Goal: Information Seeking & Learning: Learn about a topic

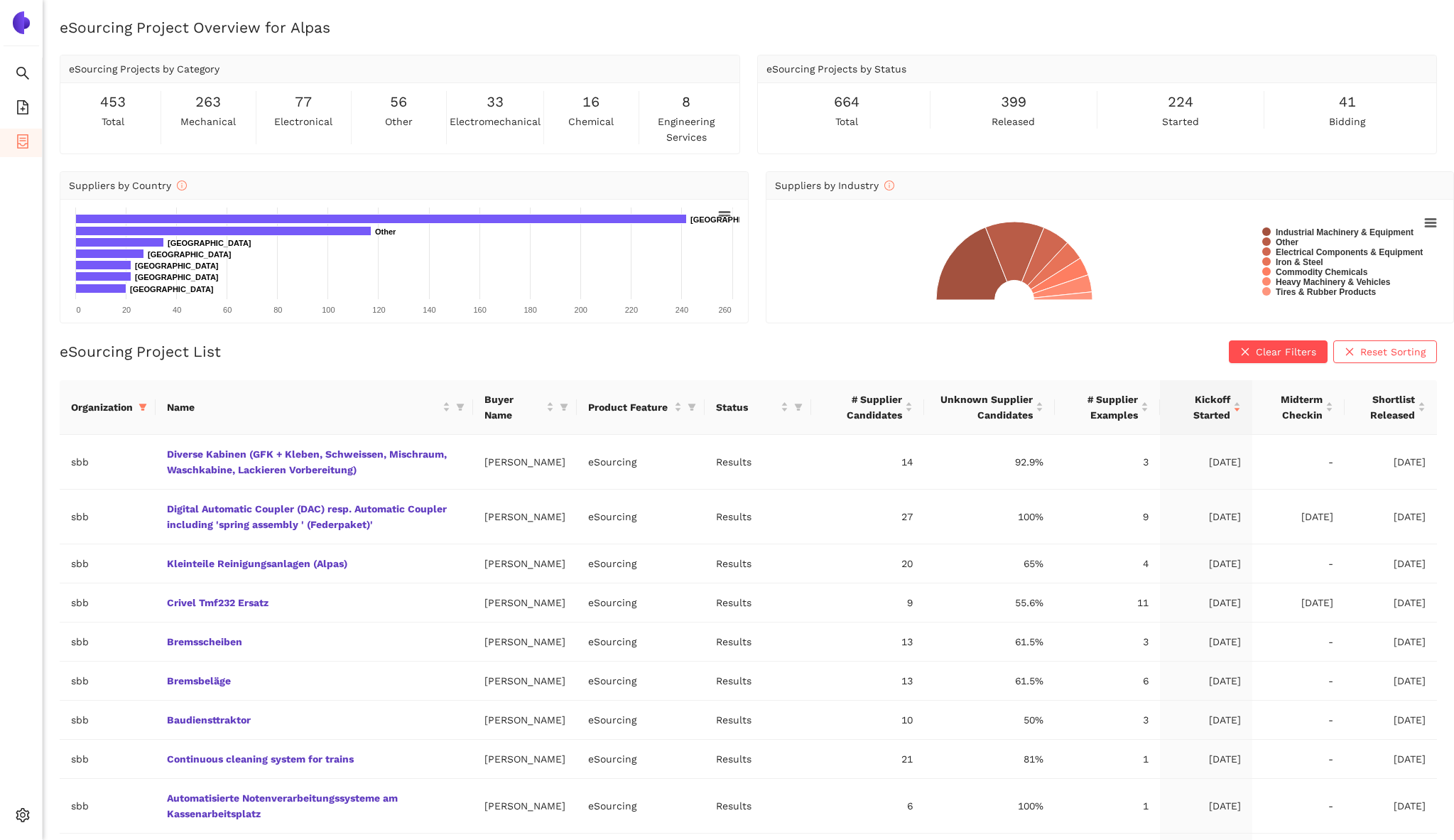
scroll to position [137, 0]
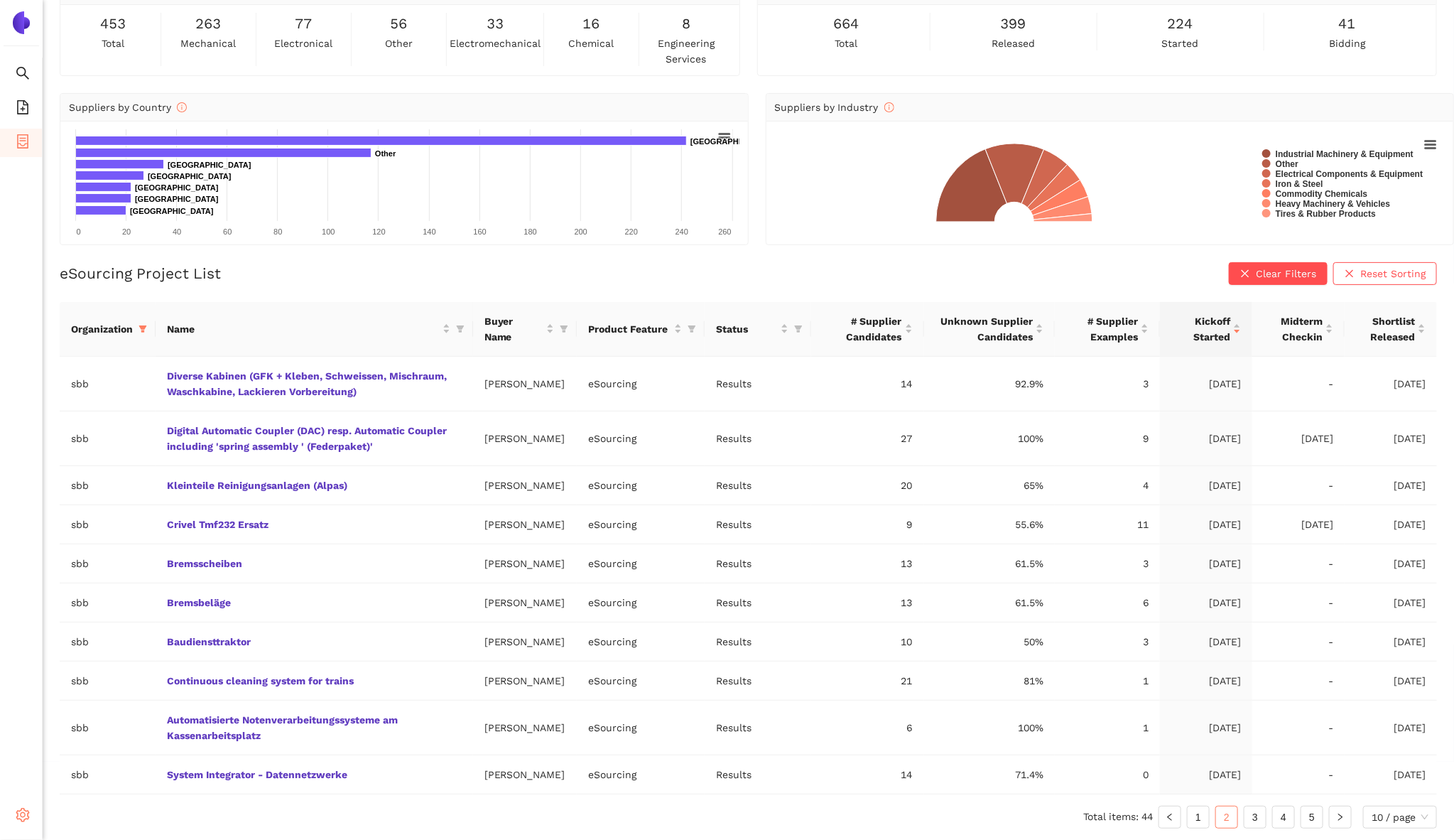
click at [13, 816] on div "Settings" at bounding box center [21, 816] width 43 height 29
click at [13, 832] on li "Settings" at bounding box center [21, 816] width 43 height 34
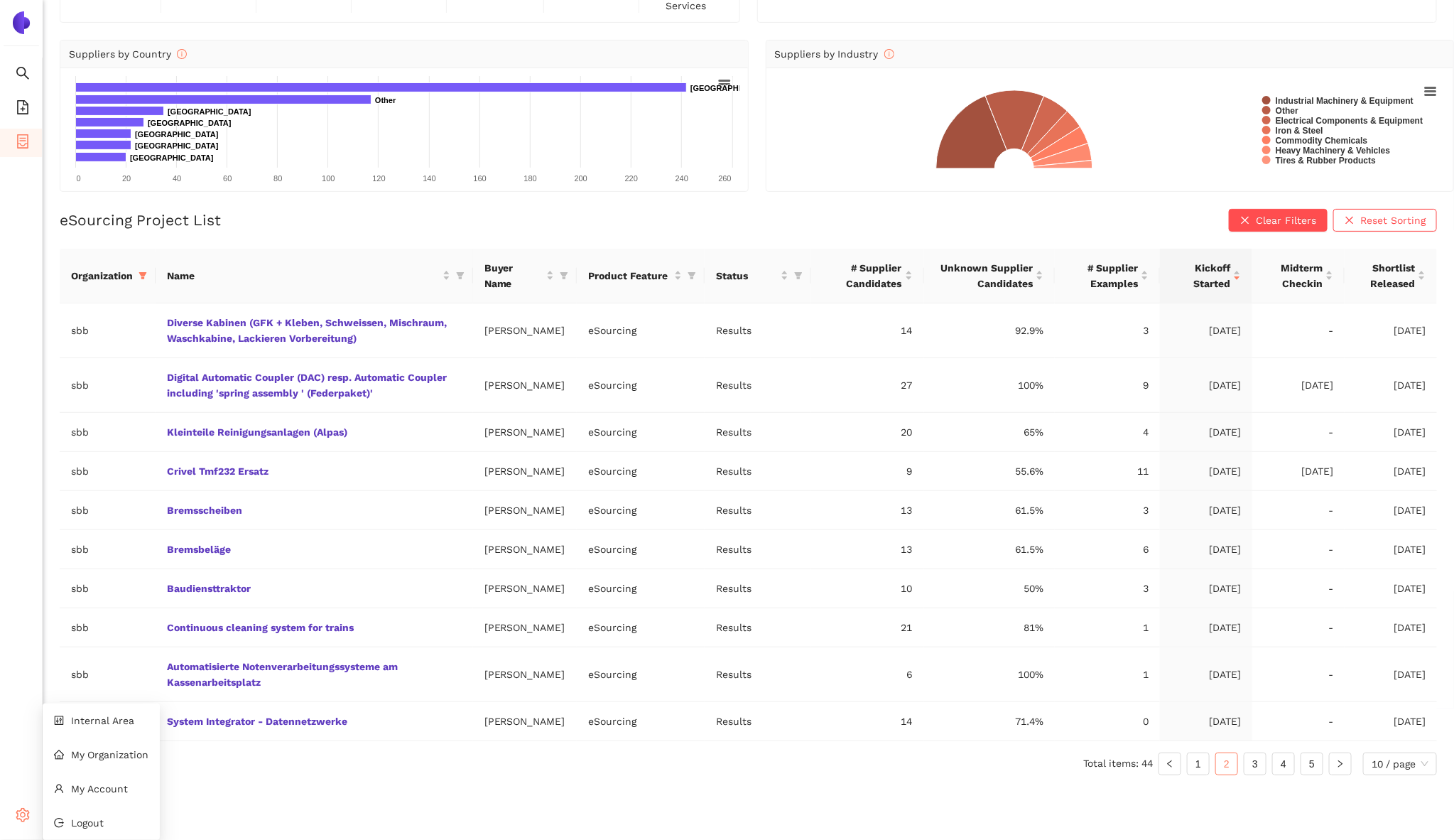
click at [17, 821] on icon "setting" at bounding box center [23, 815] width 14 height 14
click at [101, 722] on li "Internal Area" at bounding box center [101, 720] width 117 height 29
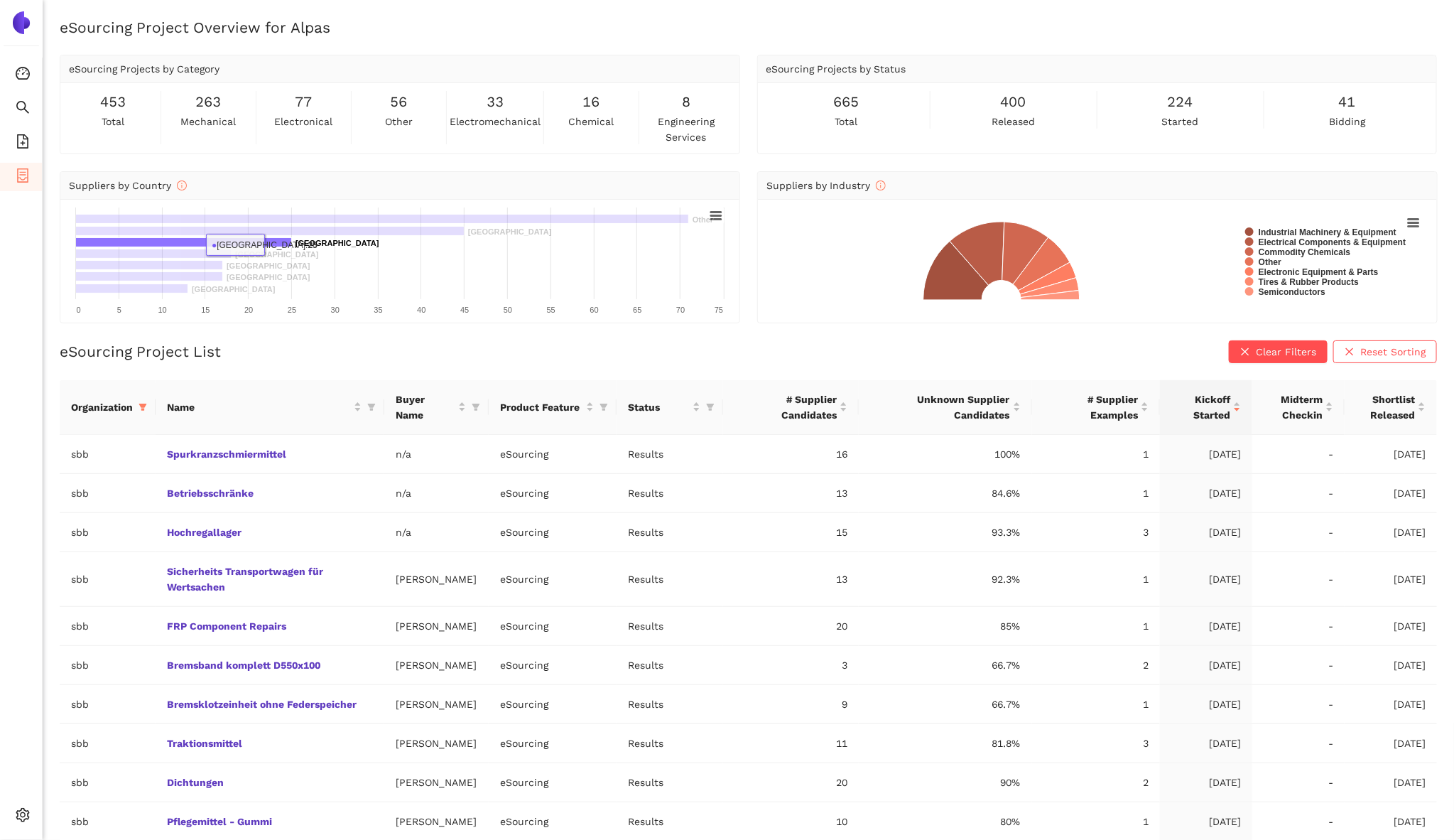
click at [269, 243] on rect at bounding box center [184, 242] width 216 height 10
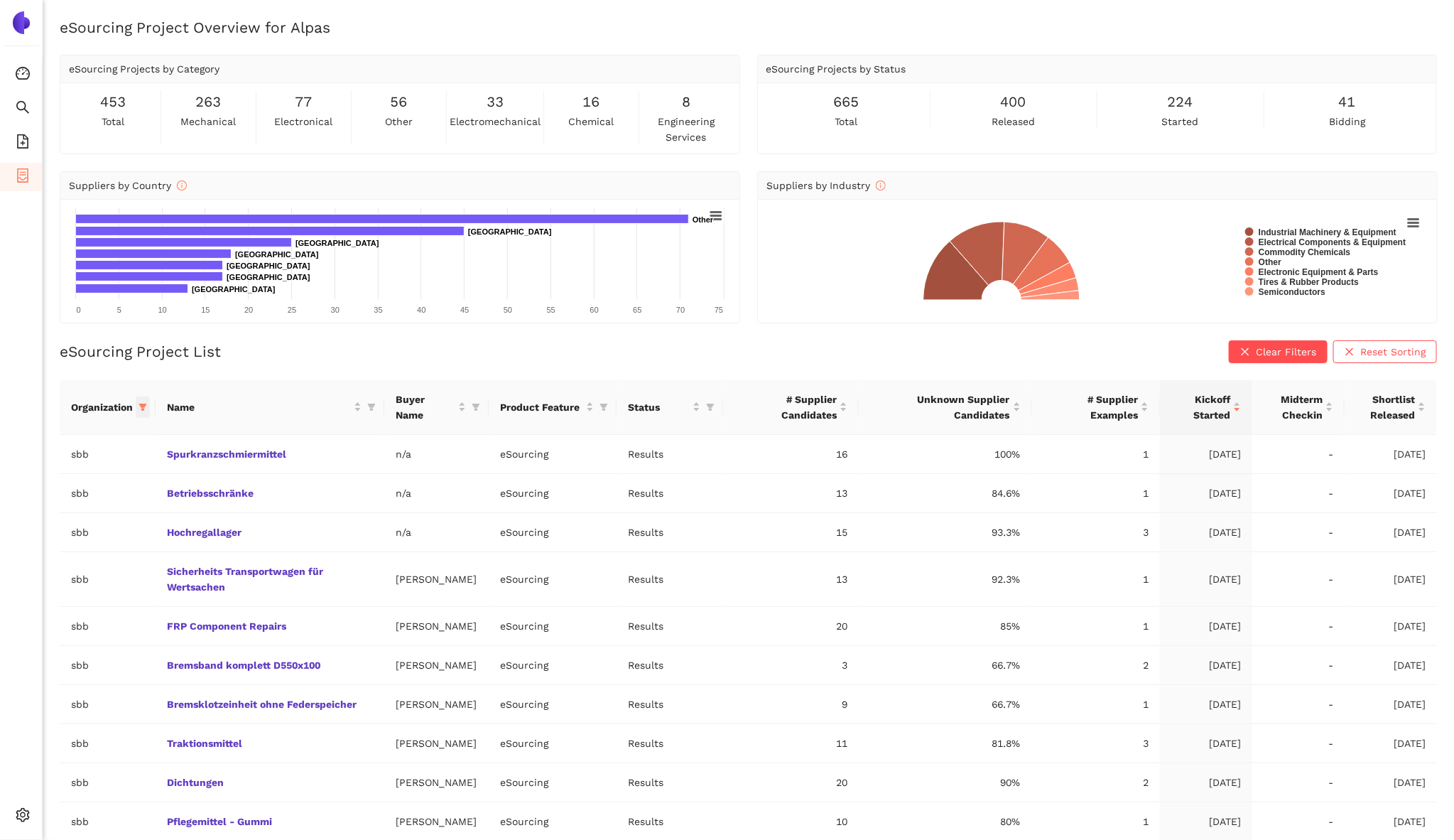
click at [144, 404] on icon "filter" at bounding box center [143, 407] width 8 height 7
click at [35, 652] on span "Reset" at bounding box center [34, 655] width 27 height 16
checkbox input "false"
click at [86, 440] on input "text" at bounding box center [99, 435] width 125 height 16
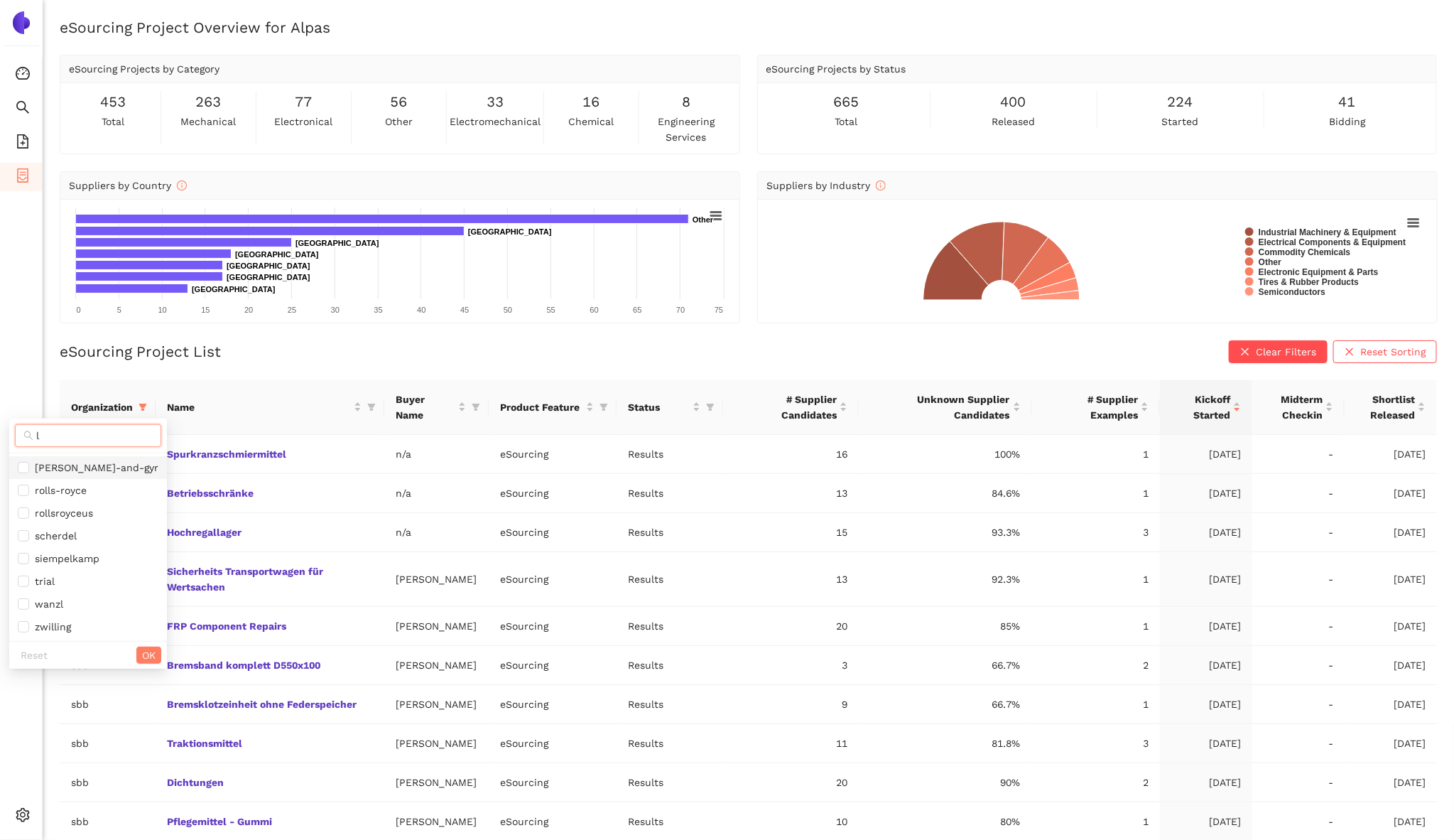
type input "l"
click at [73, 461] on span "[PERSON_NAME]-and-gyr" at bounding box center [93, 467] width 129 height 11
checkbox input "true"
click at [142, 657] on span "OK" at bounding box center [148, 655] width 13 height 16
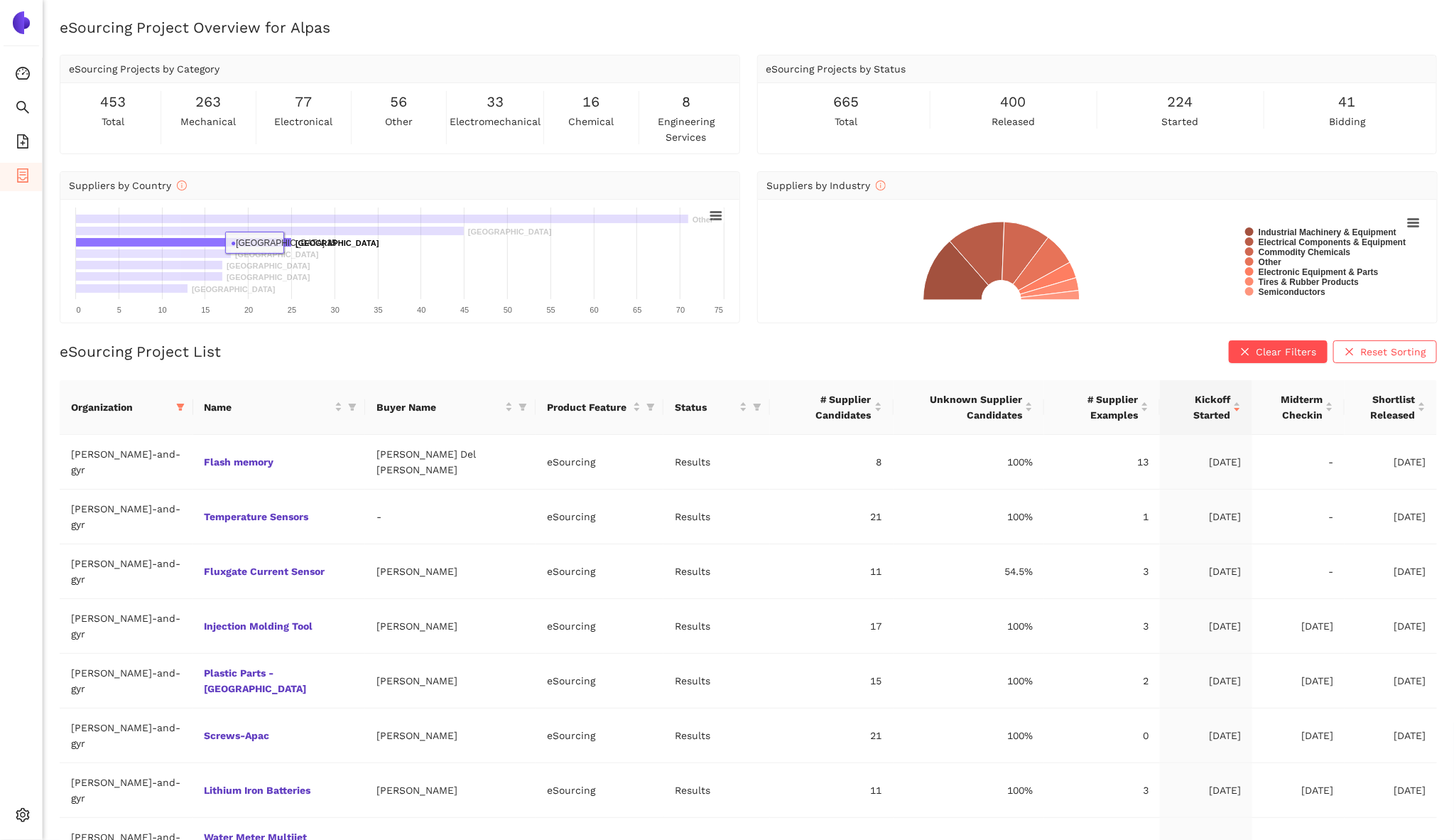
click at [285, 242] on rect at bounding box center [184, 242] width 216 height 10
click at [297, 242] on text "[GEOGRAPHIC_DATA] ​ [GEOGRAPHIC_DATA]" at bounding box center [338, 243] width 84 height 9
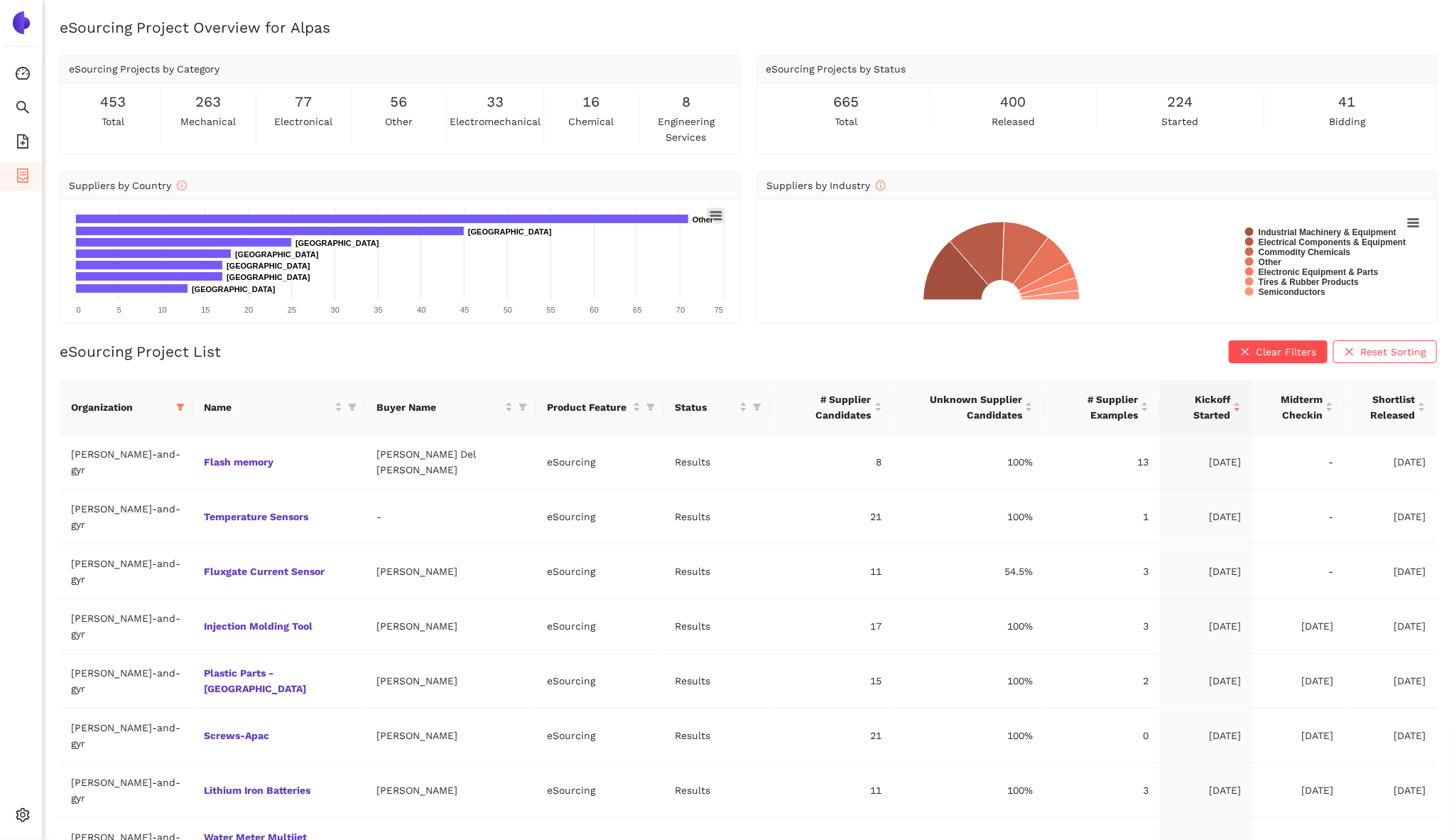
click at [717, 212] on rect at bounding box center [716, 215] width 17 height 16
click at [717, 212] on div "View in full screen Print chart Download PNG image Download JPEG image Download…" at bounding box center [662, 283] width 158 height 156
click at [0, 0] on link "Flash memory" at bounding box center [0, 0] width 0 height 0
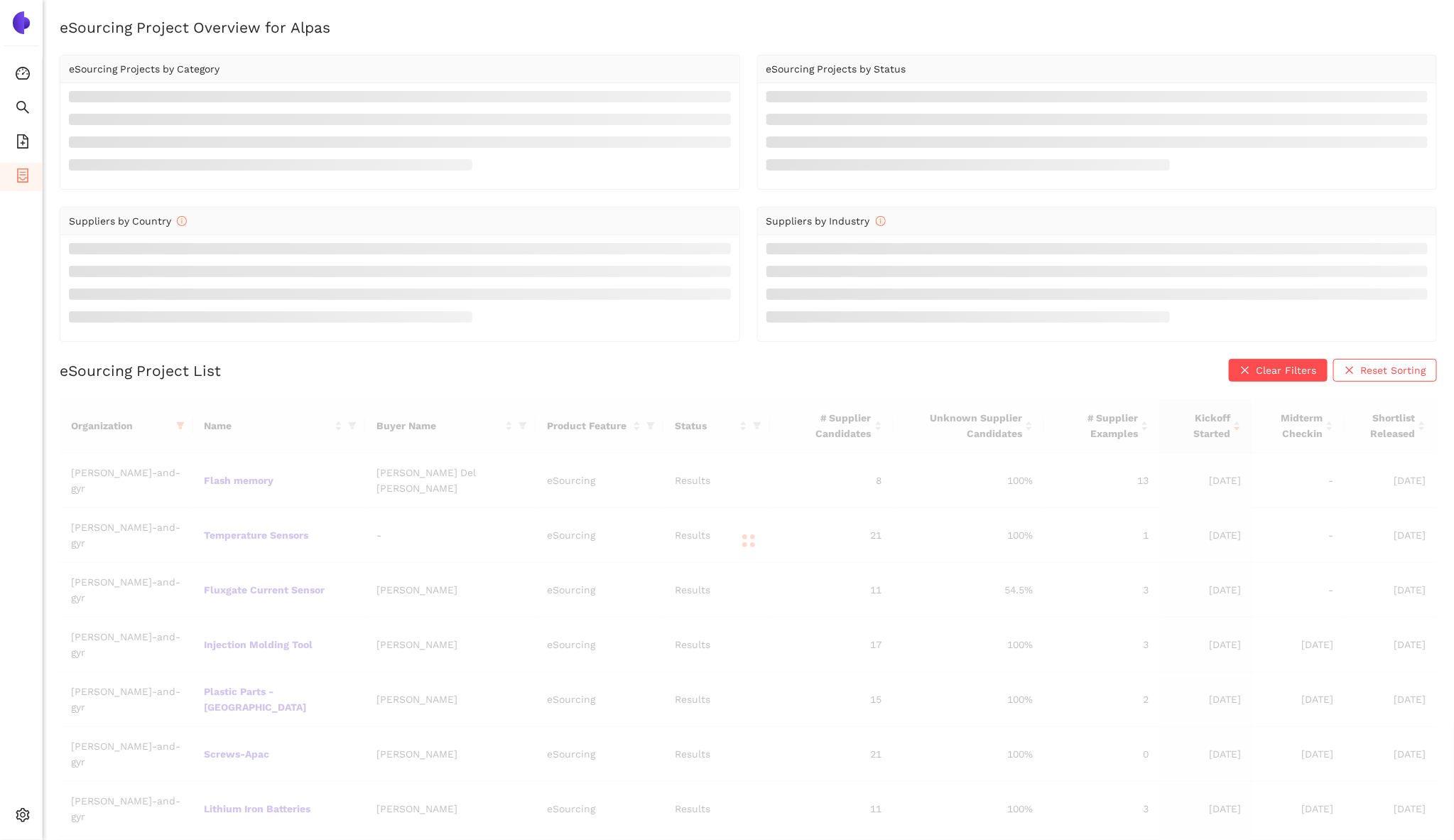
click at [257, 509] on div at bounding box center [747, 541] width 1377 height 284
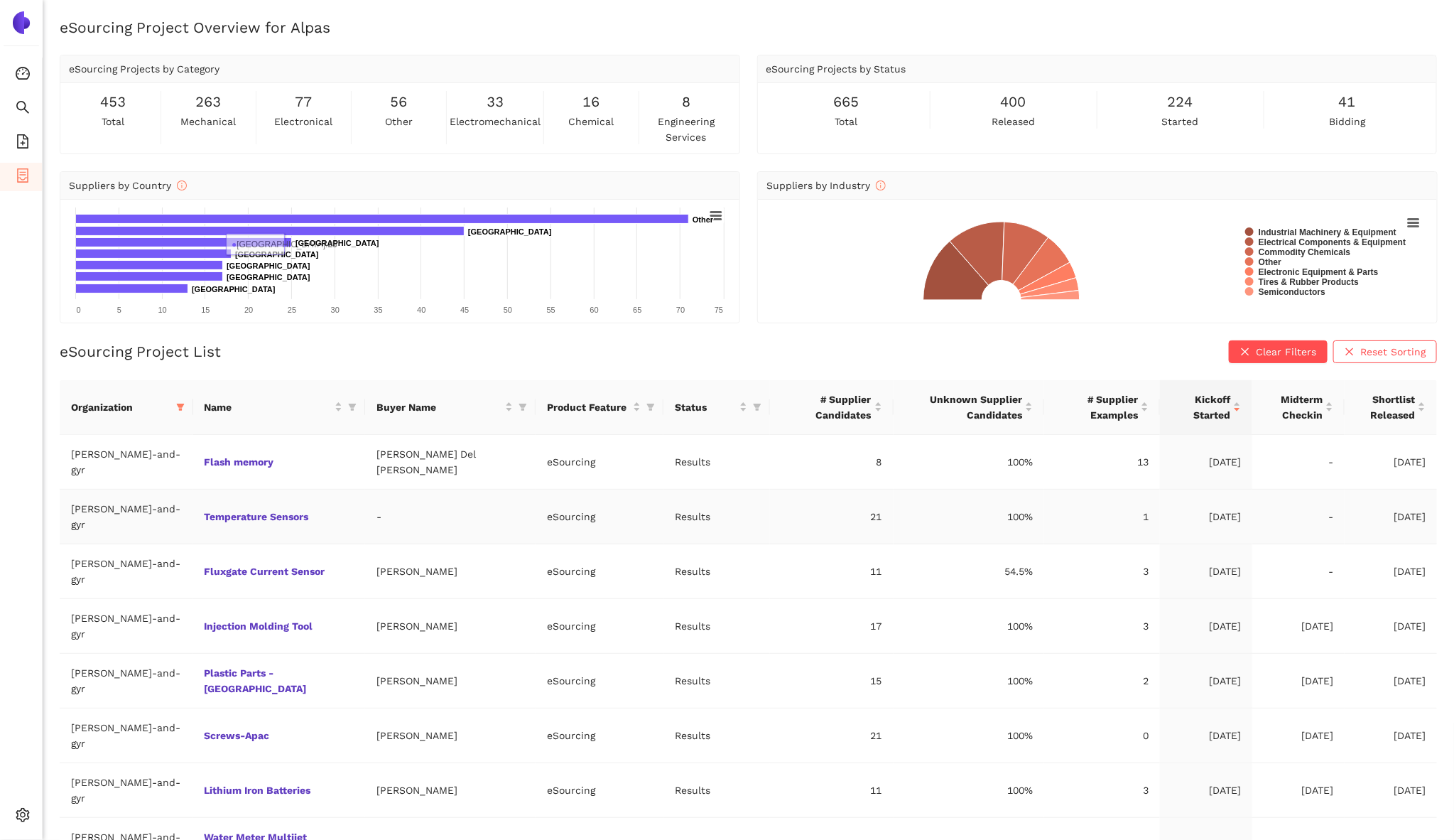
click at [226, 489] on td "Temperature Sensors" at bounding box center [279, 516] width 172 height 55
click at [0, 0] on link "Temperature Sensors" at bounding box center [0, 0] width 0 height 0
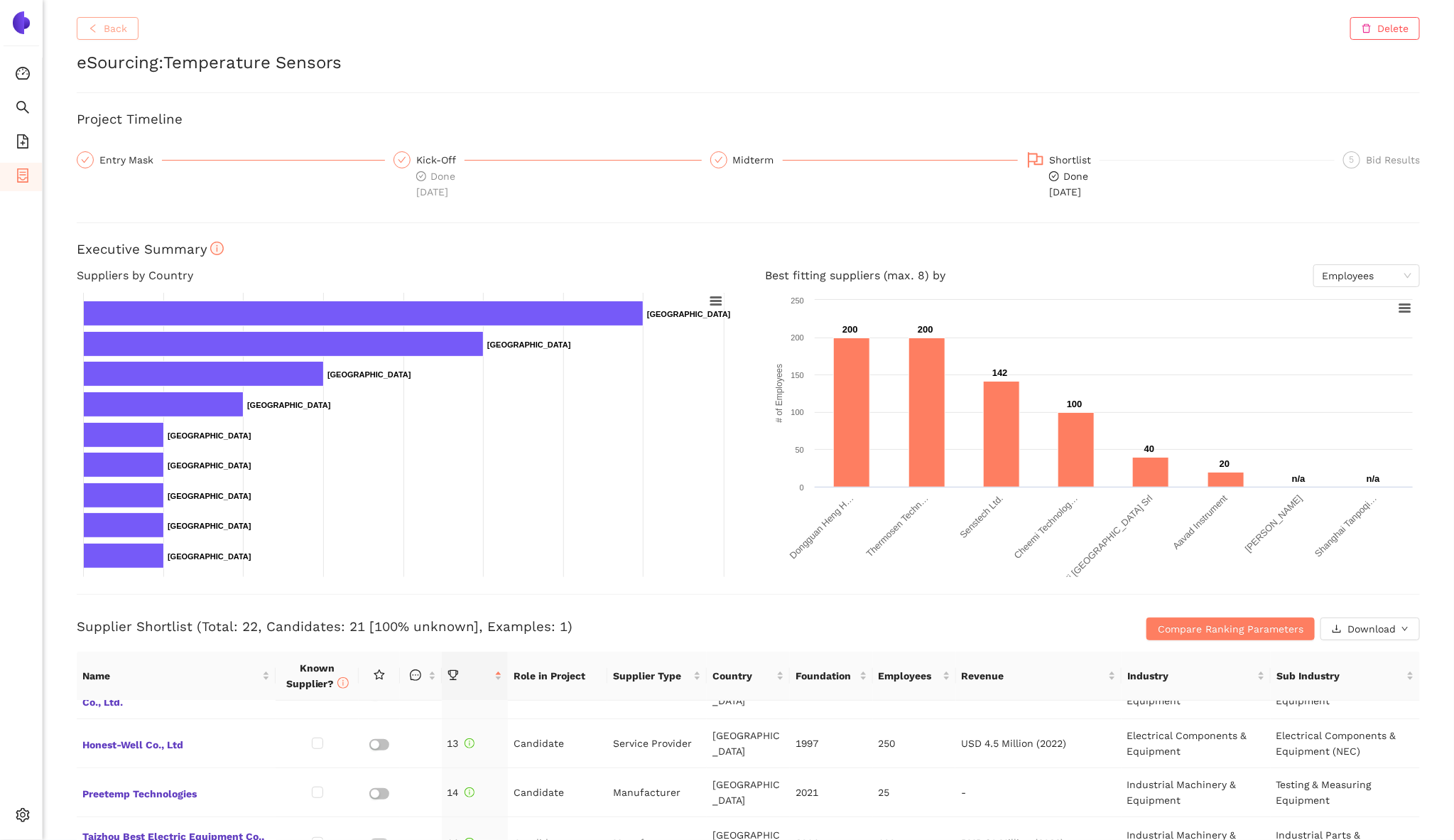
click at [119, 32] on span "Back" at bounding box center [115, 29] width 24 height 16
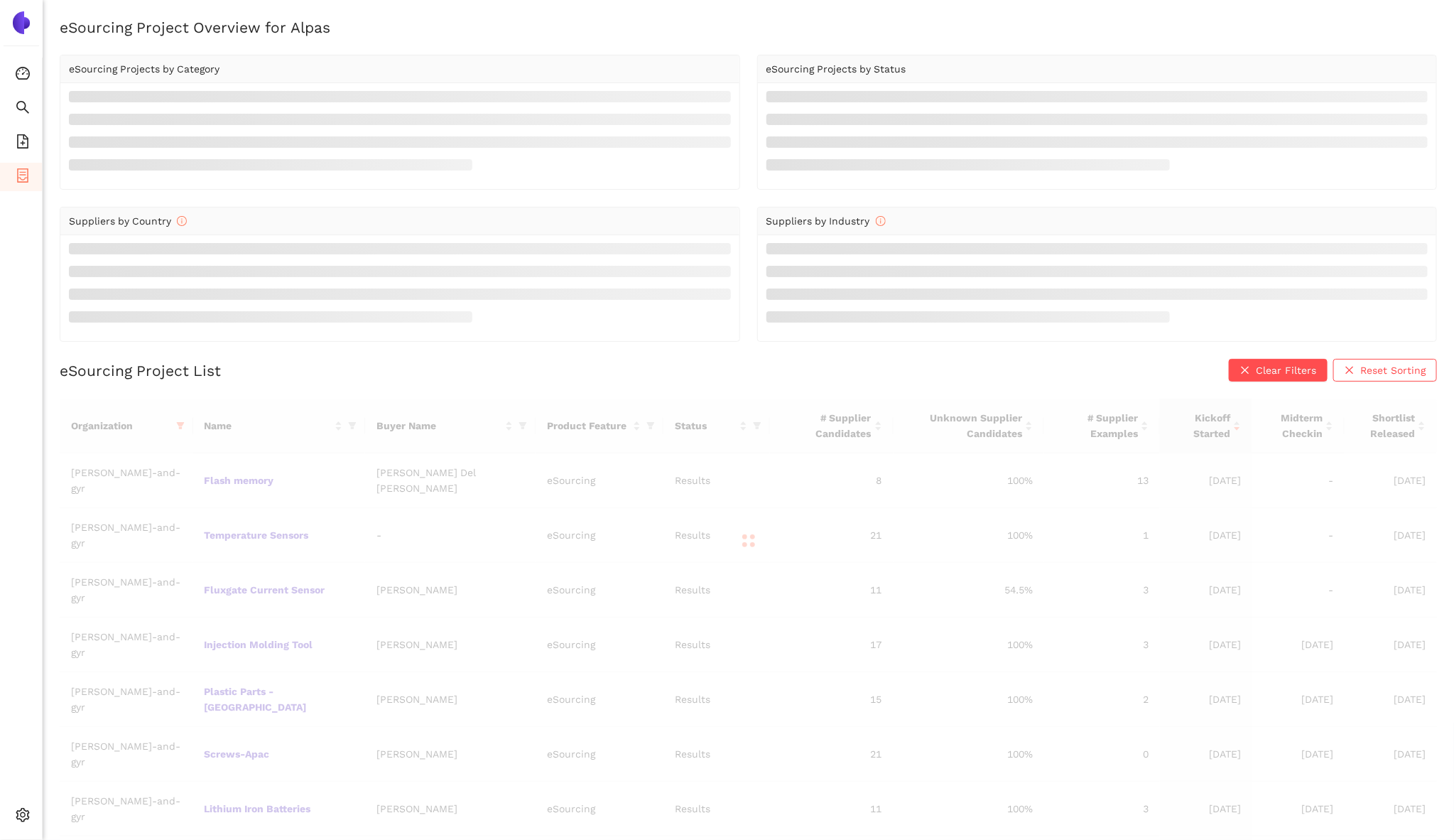
click at [227, 619] on div at bounding box center [747, 541] width 1377 height 284
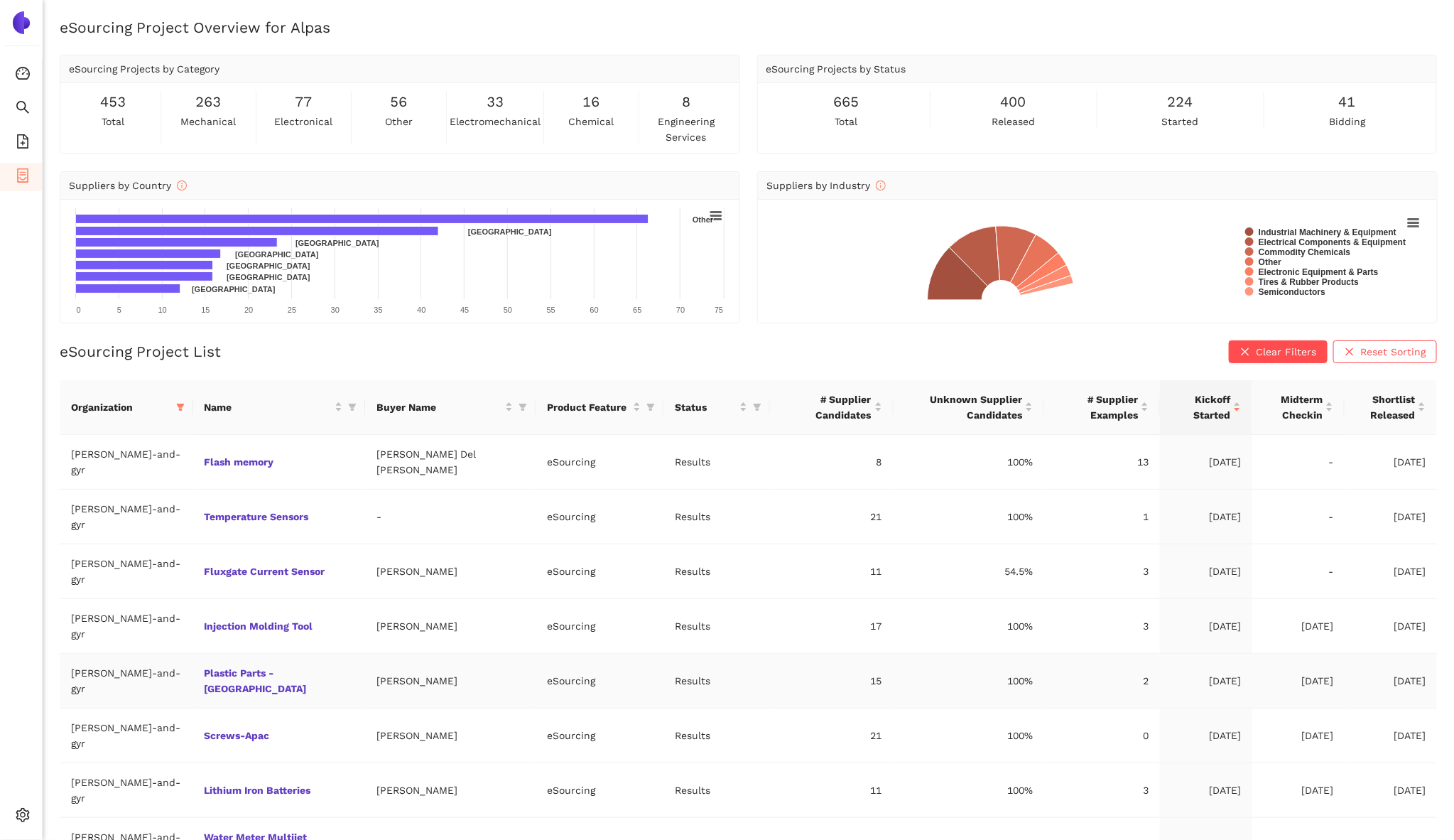
click at [239, 653] on td "Plastic Parts - [GEOGRAPHIC_DATA]" at bounding box center [279, 680] width 172 height 55
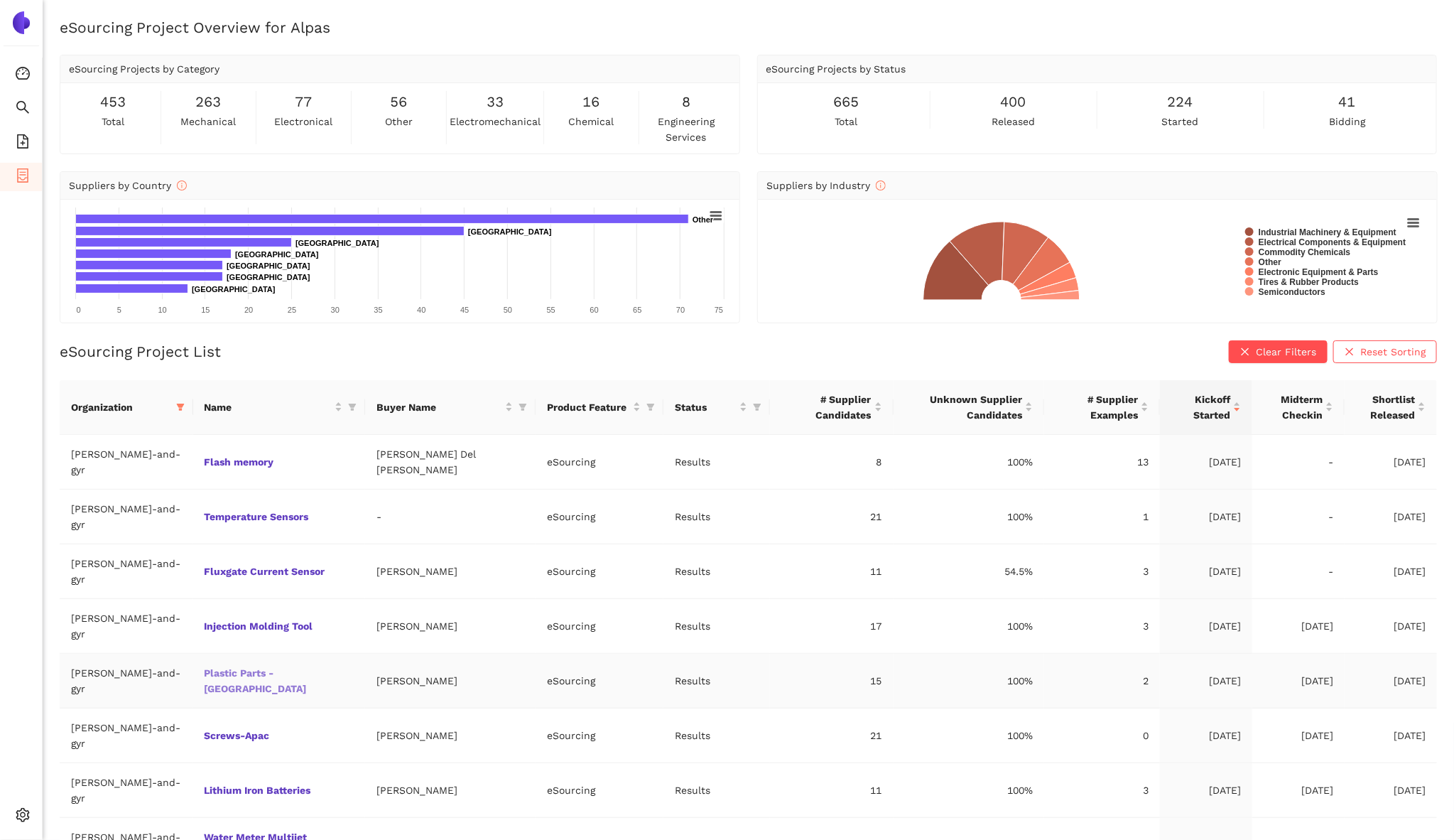
click at [0, 0] on link "Plastic Parts - [GEOGRAPHIC_DATA]" at bounding box center [0, 0] width 0 height 0
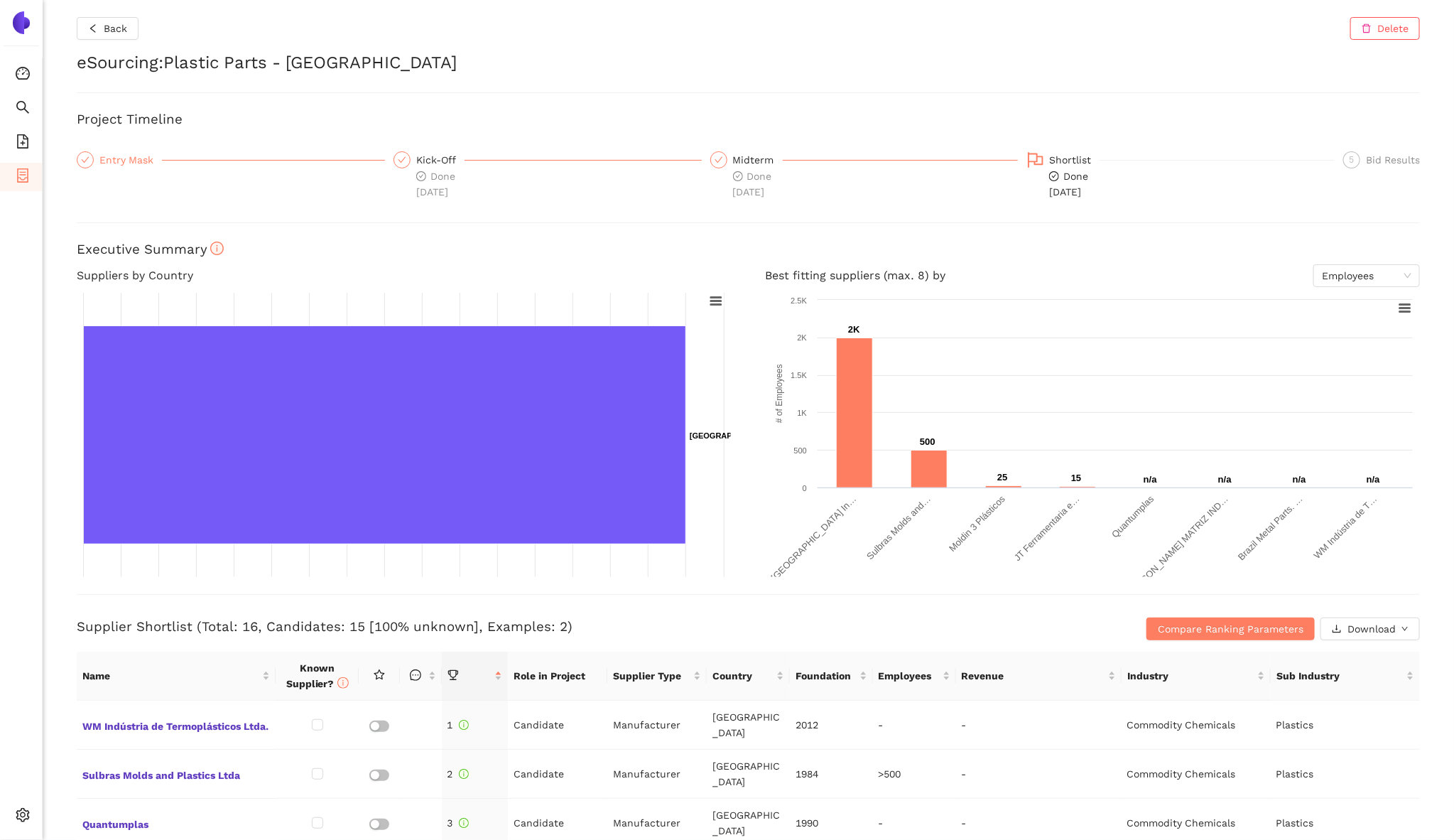
click at [131, 155] on div "Entry Mask" at bounding box center [131, 160] width 63 height 17
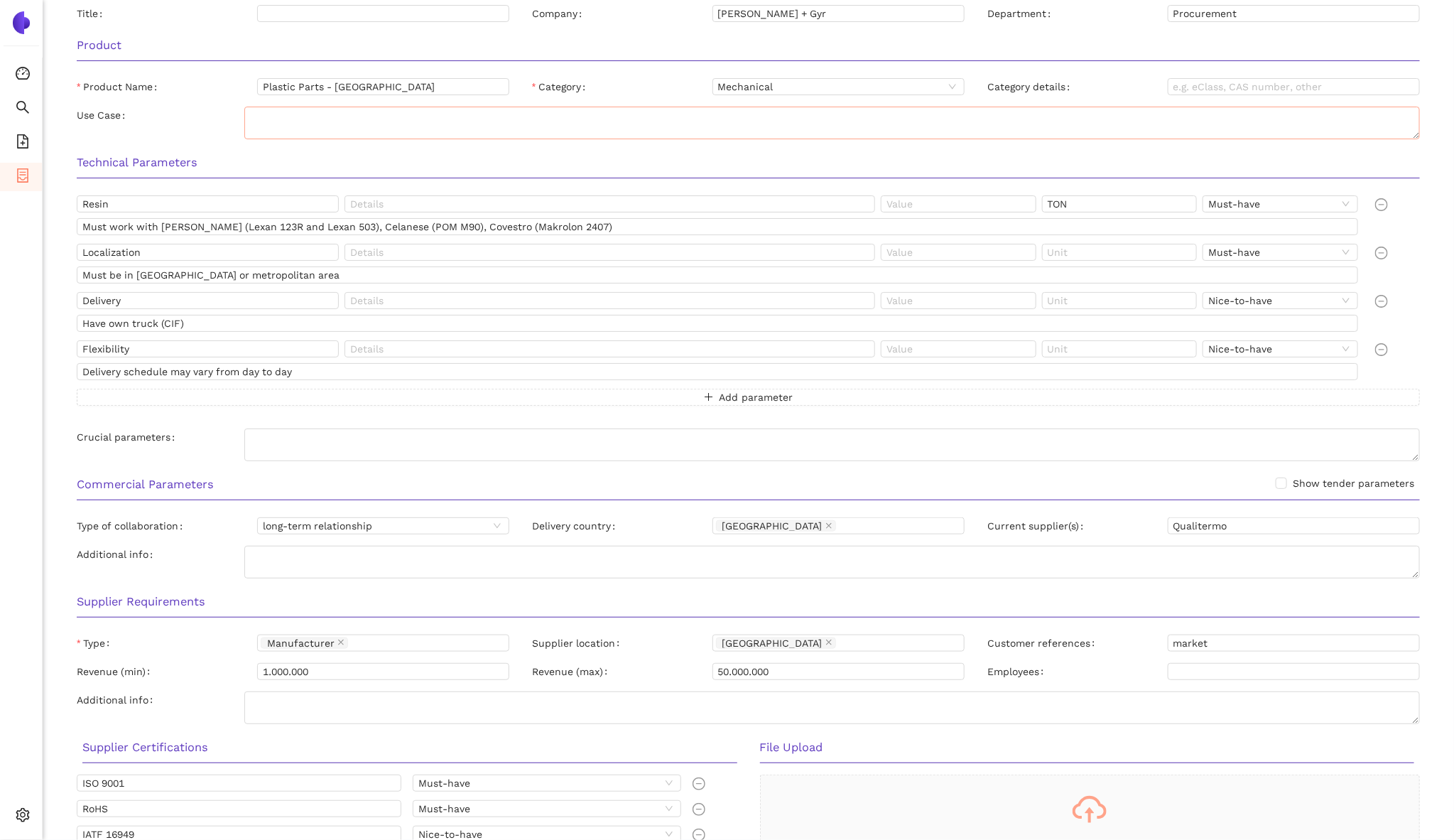
scroll to position [596, 0]
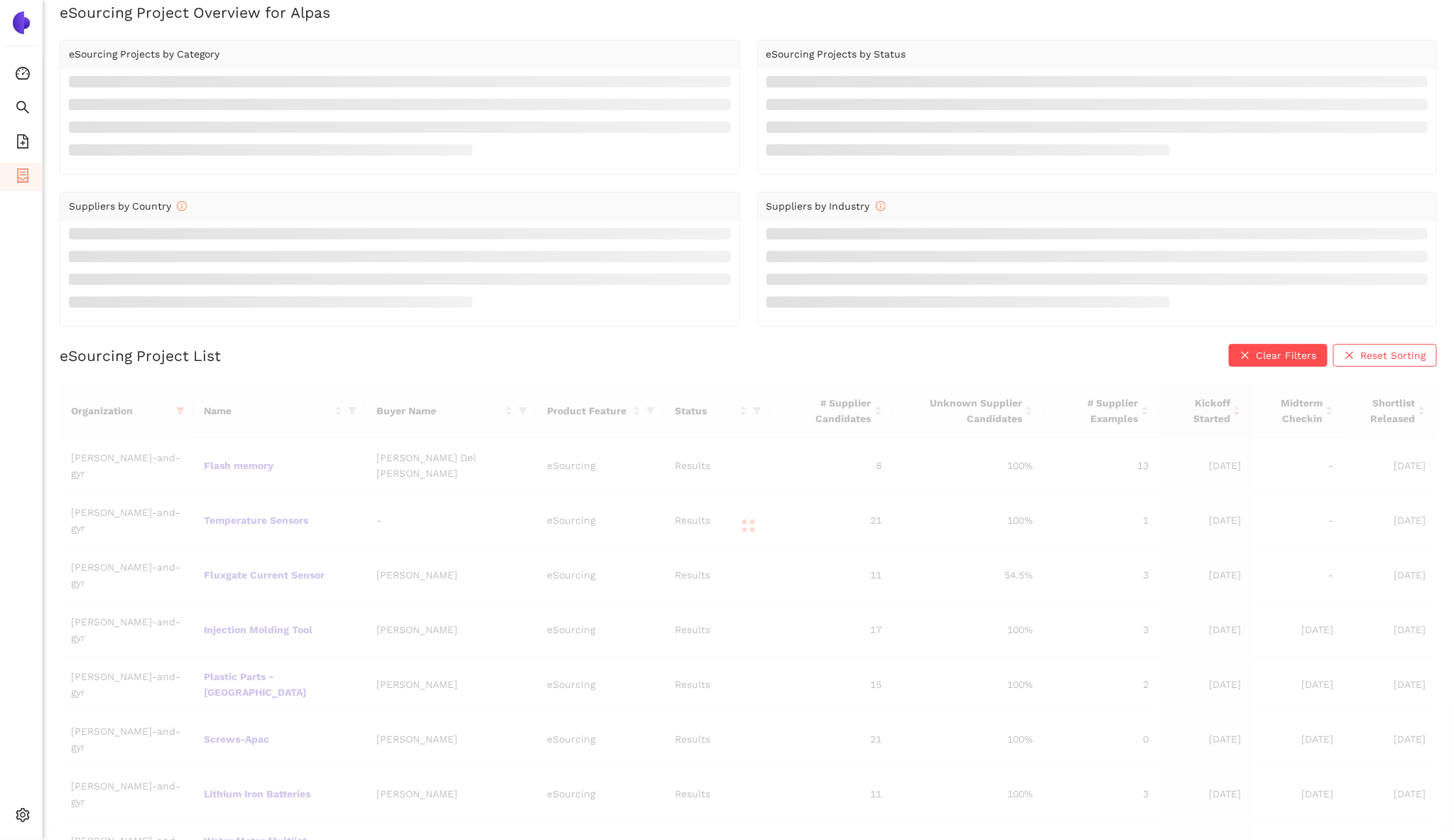
scroll to position [21, 0]
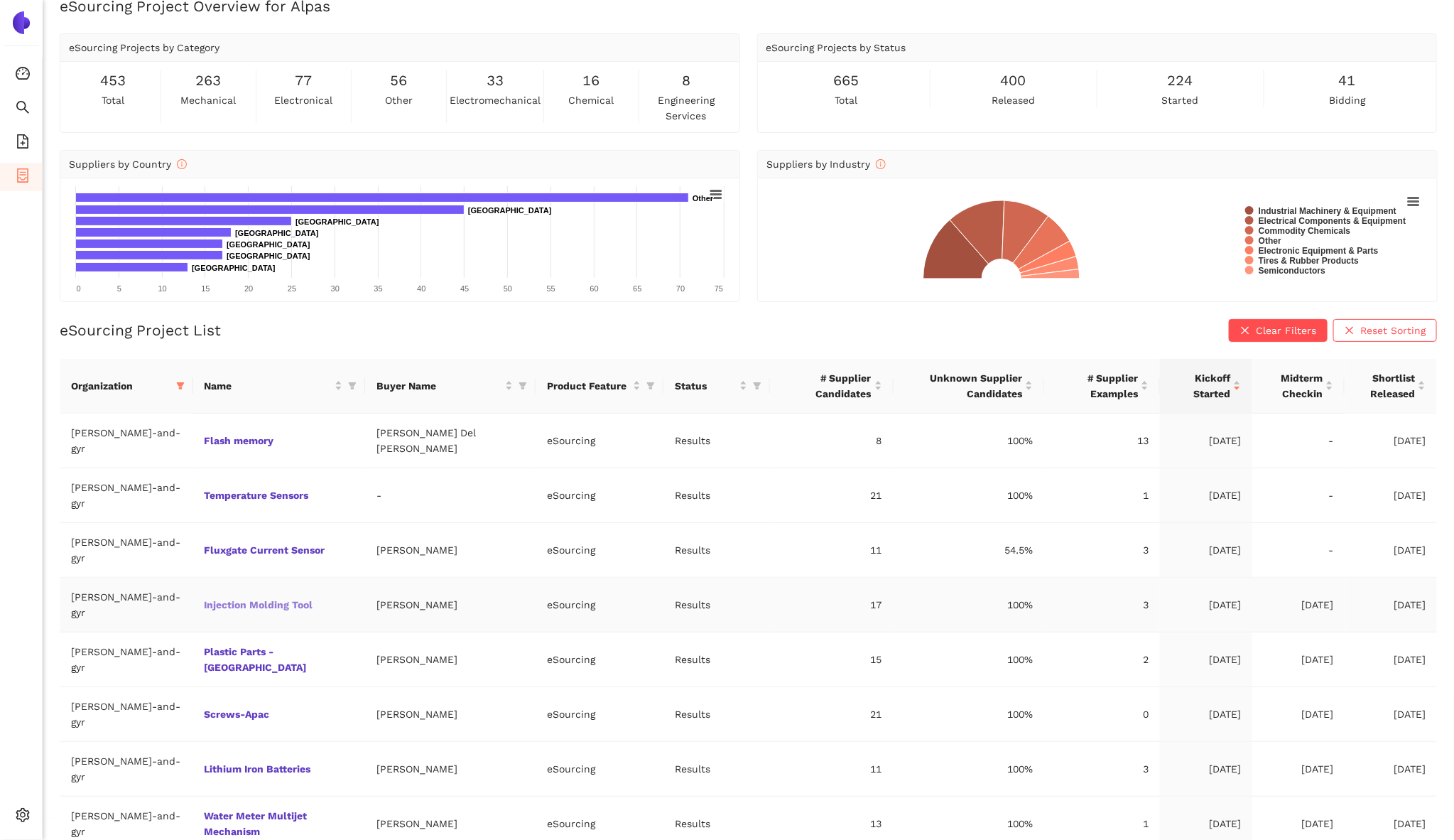
click at [0, 0] on link "Injection Molding Tool" at bounding box center [0, 0] width 0 height 0
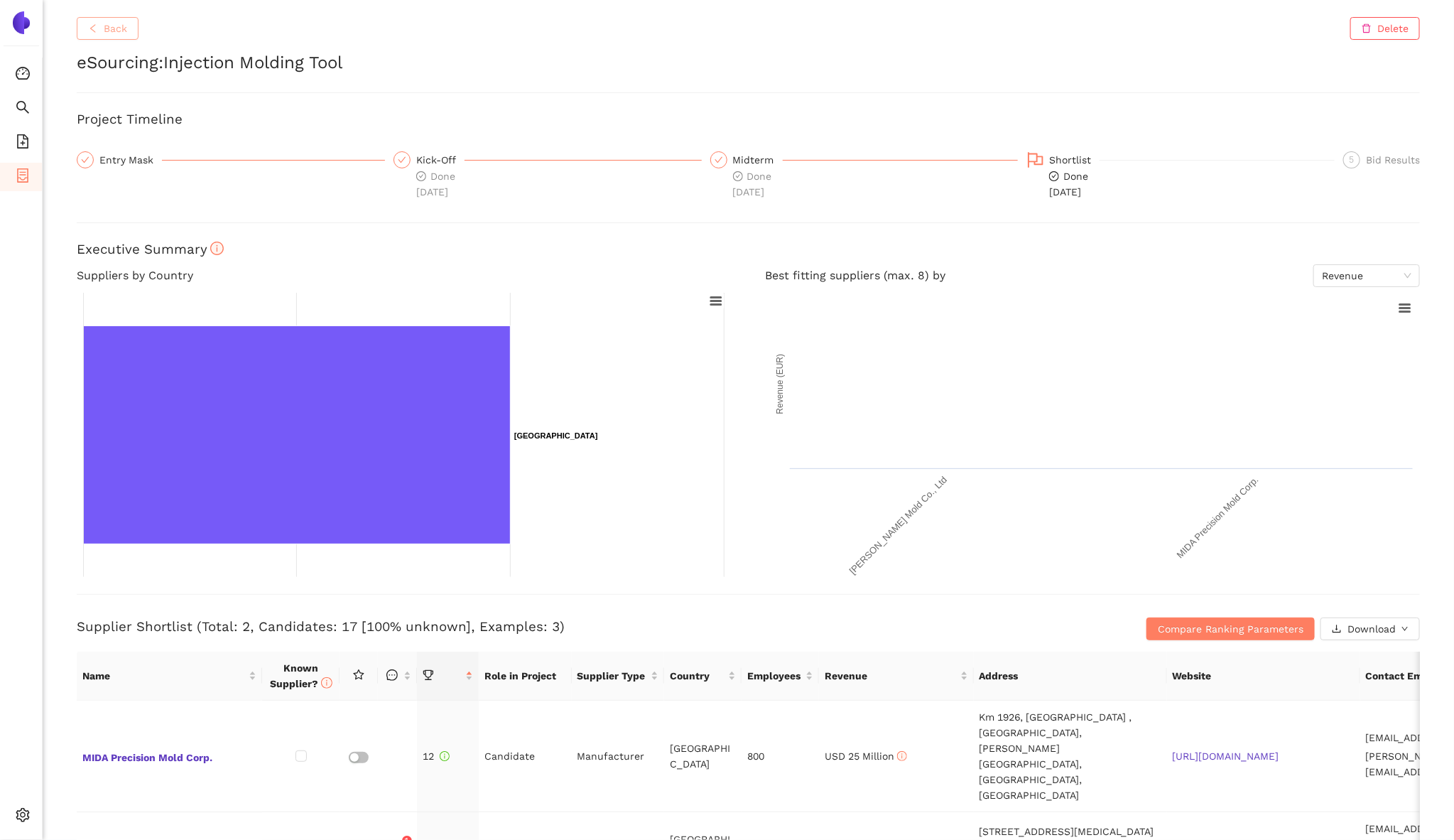
click at [118, 29] on span "Back" at bounding box center [115, 29] width 24 height 16
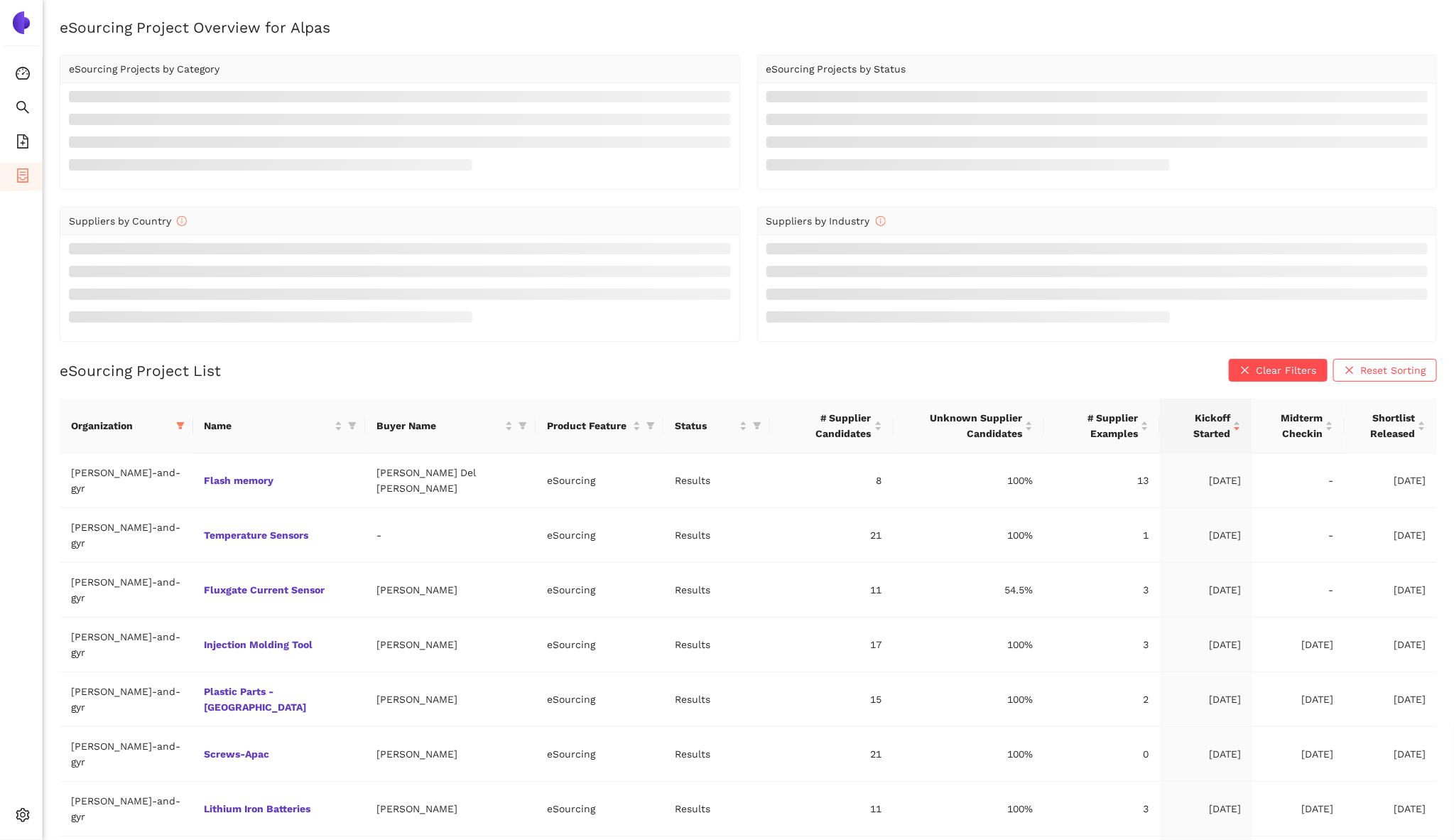
scroll to position [21, 0]
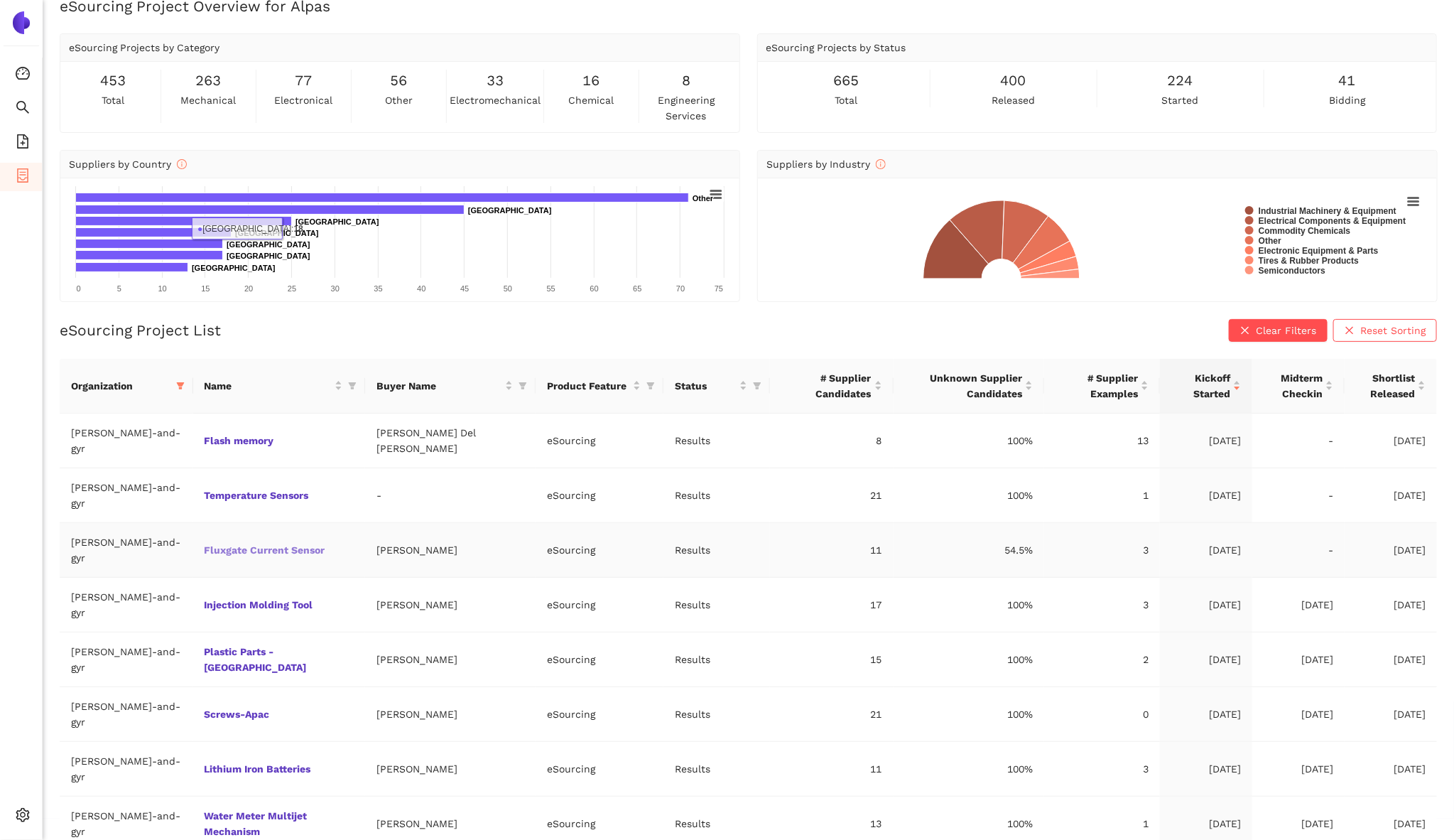
click at [0, 0] on link "Fluxgate Current Sensor" at bounding box center [0, 0] width 0 height 0
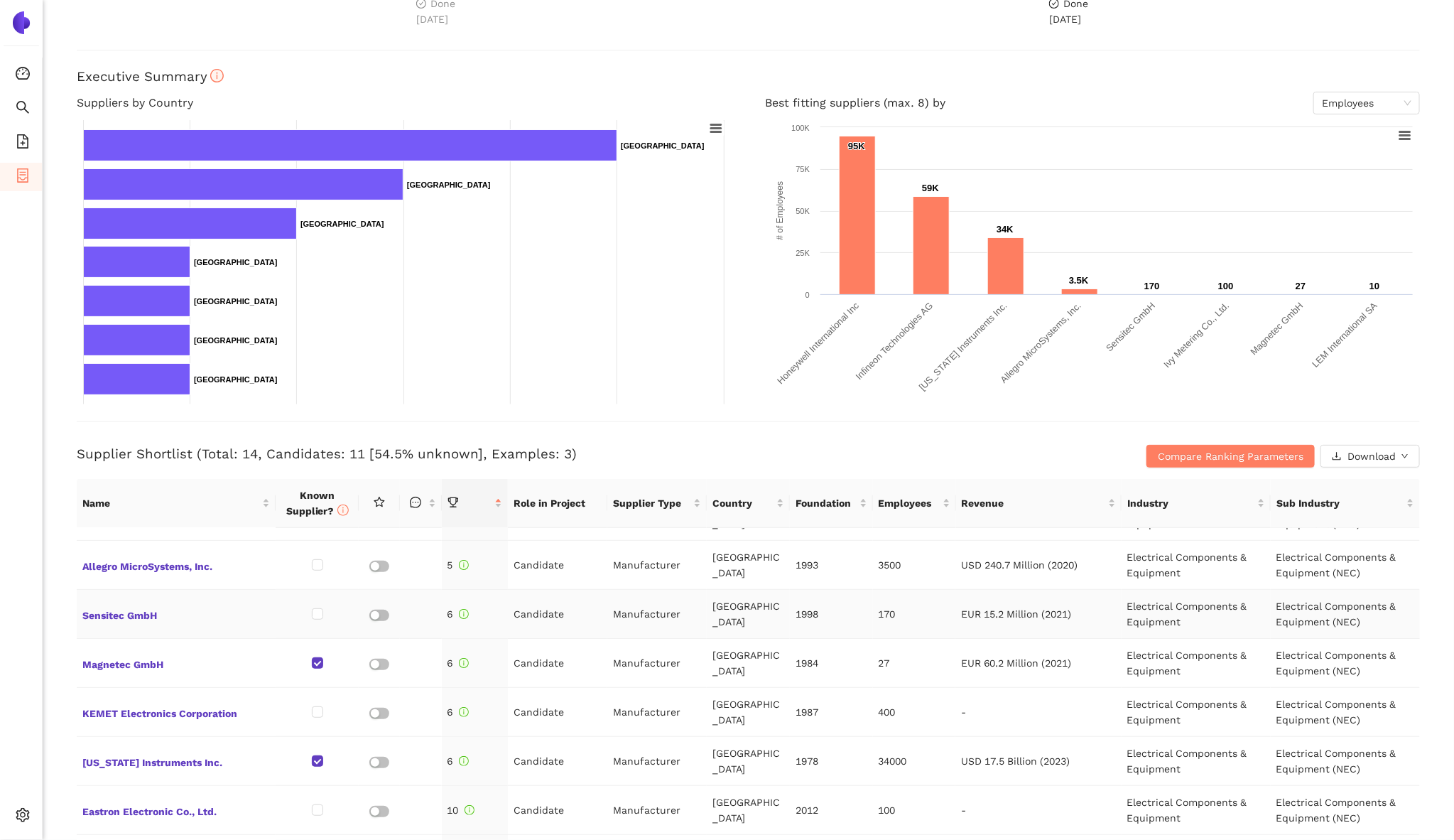
scroll to position [186, 0]
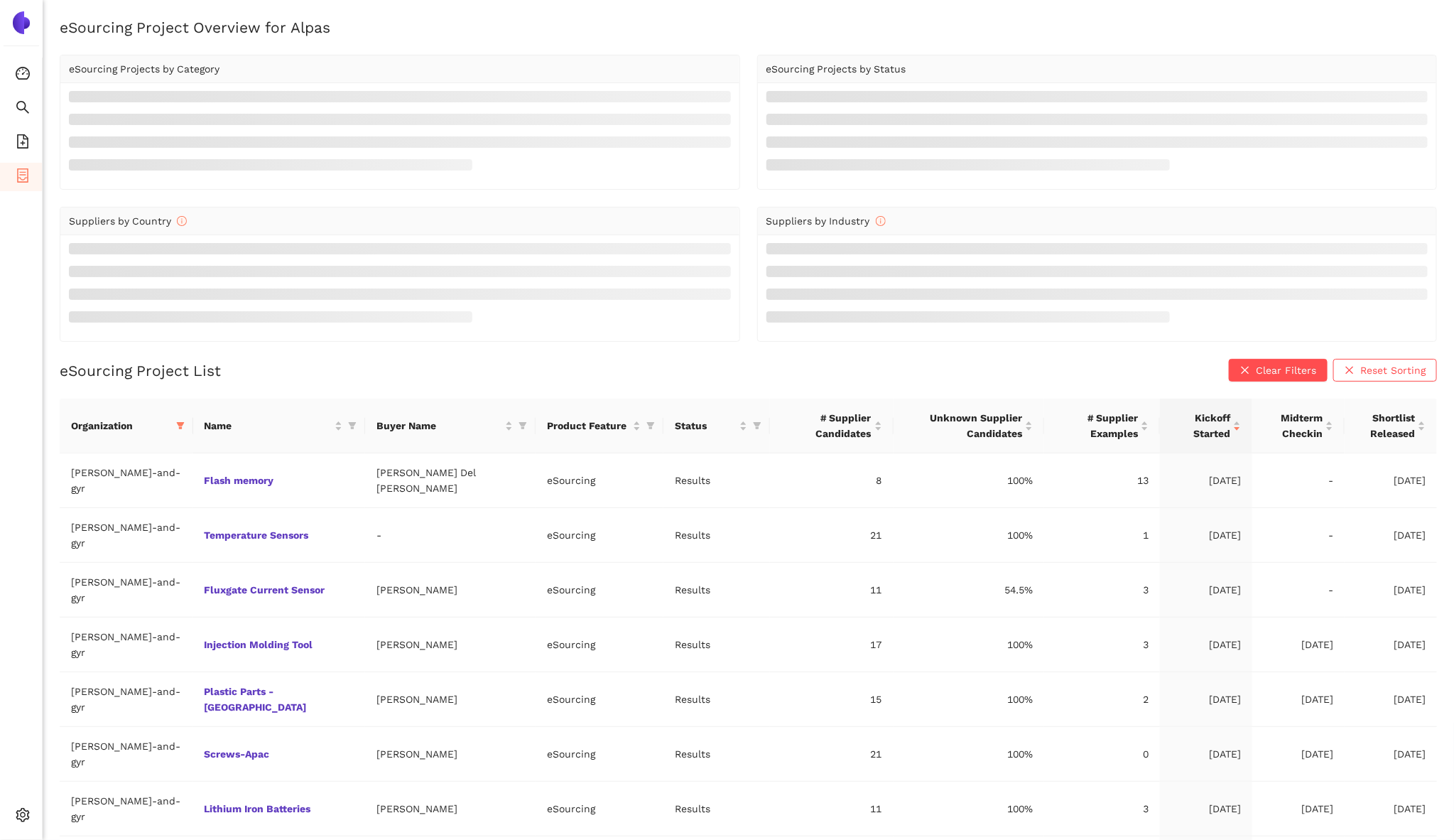
scroll to position [21, 0]
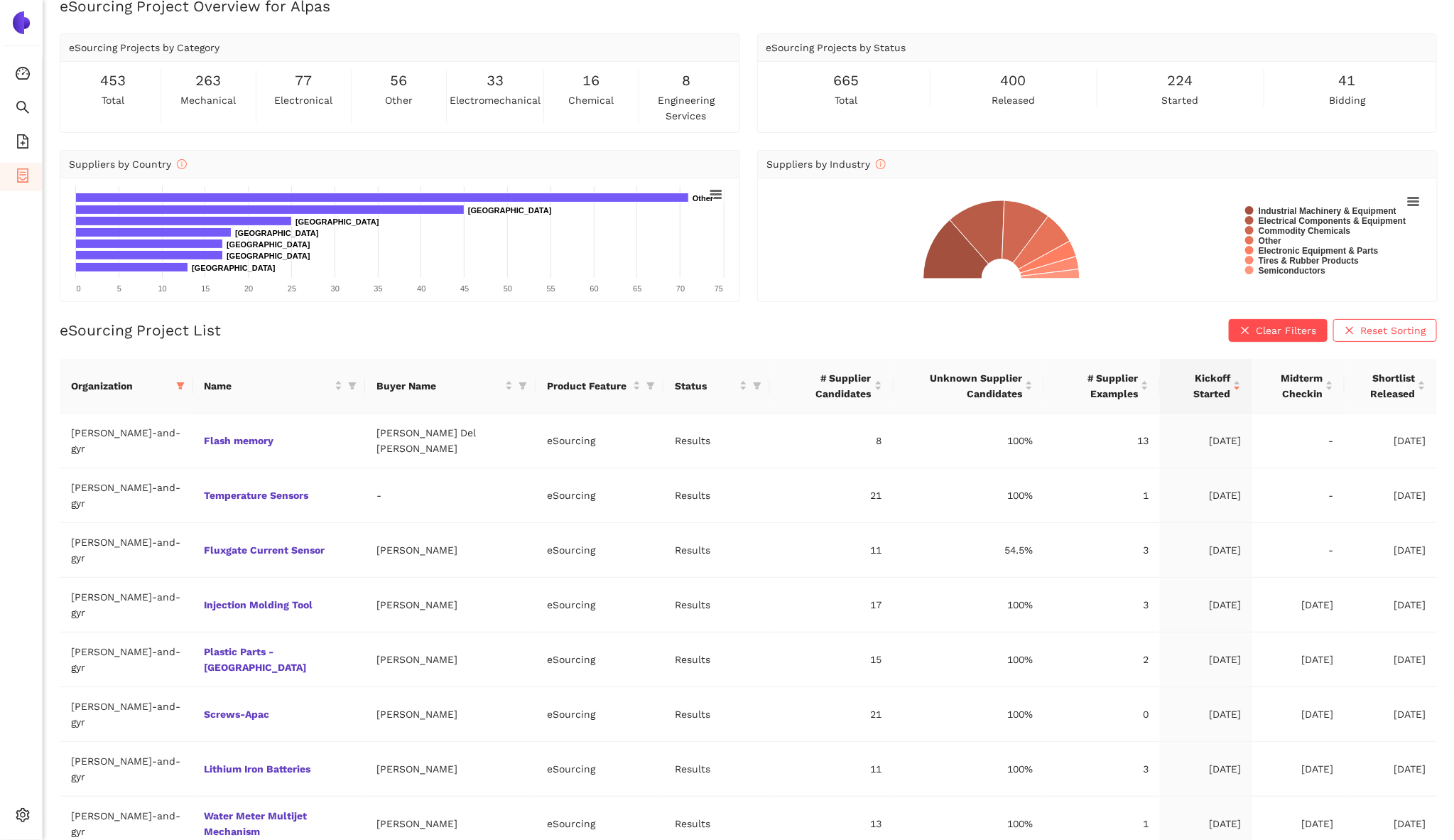
click at [0, 0] on link "Packaging [GEOGRAPHIC_DATA]" at bounding box center [0, 0] width 0 height 0
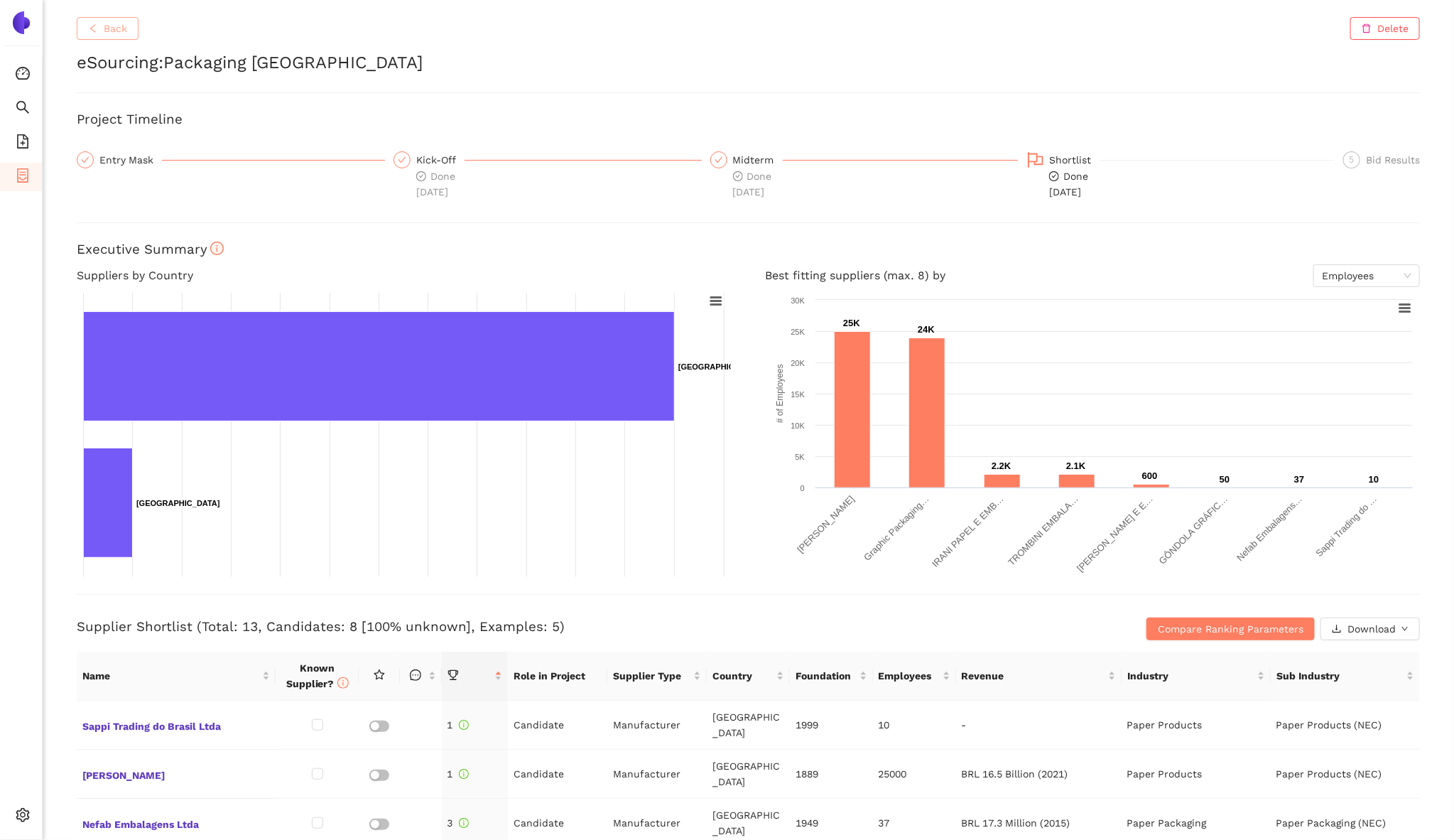
click at [132, 32] on button "Back" at bounding box center [107, 29] width 62 height 23
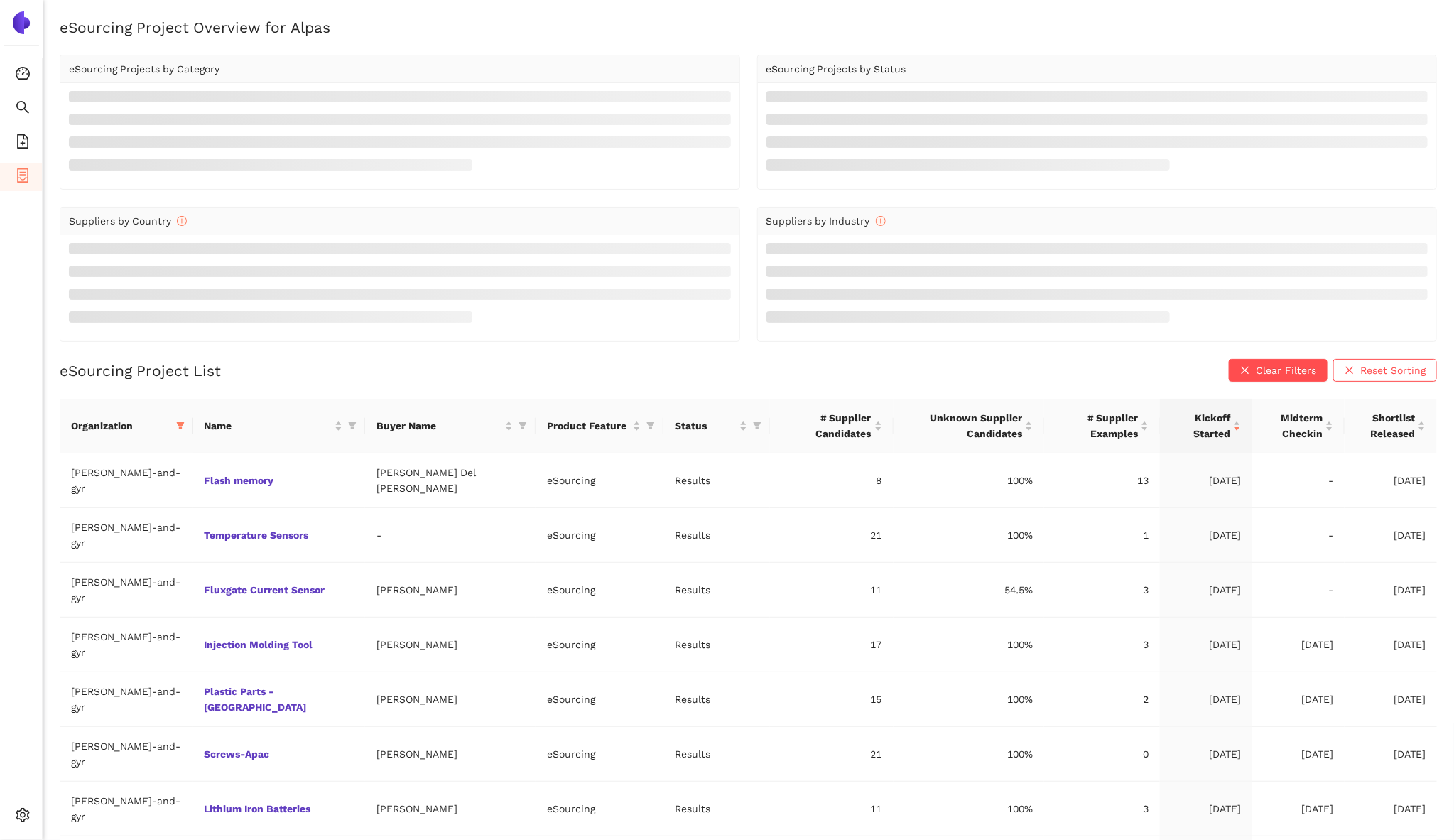
scroll to position [21, 0]
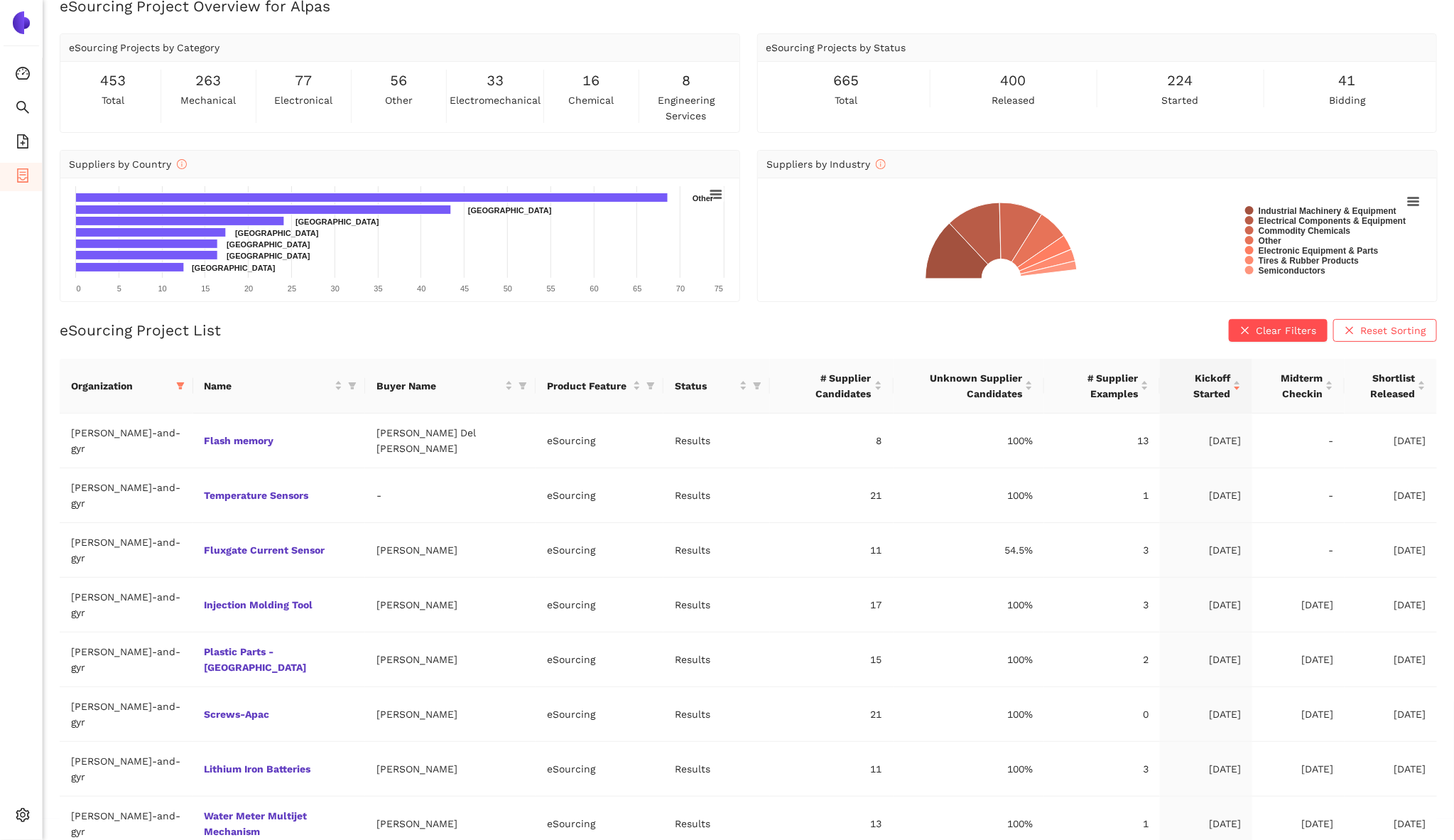
click at [0, 0] on link "S4X" at bounding box center [0, 0] width 0 height 0
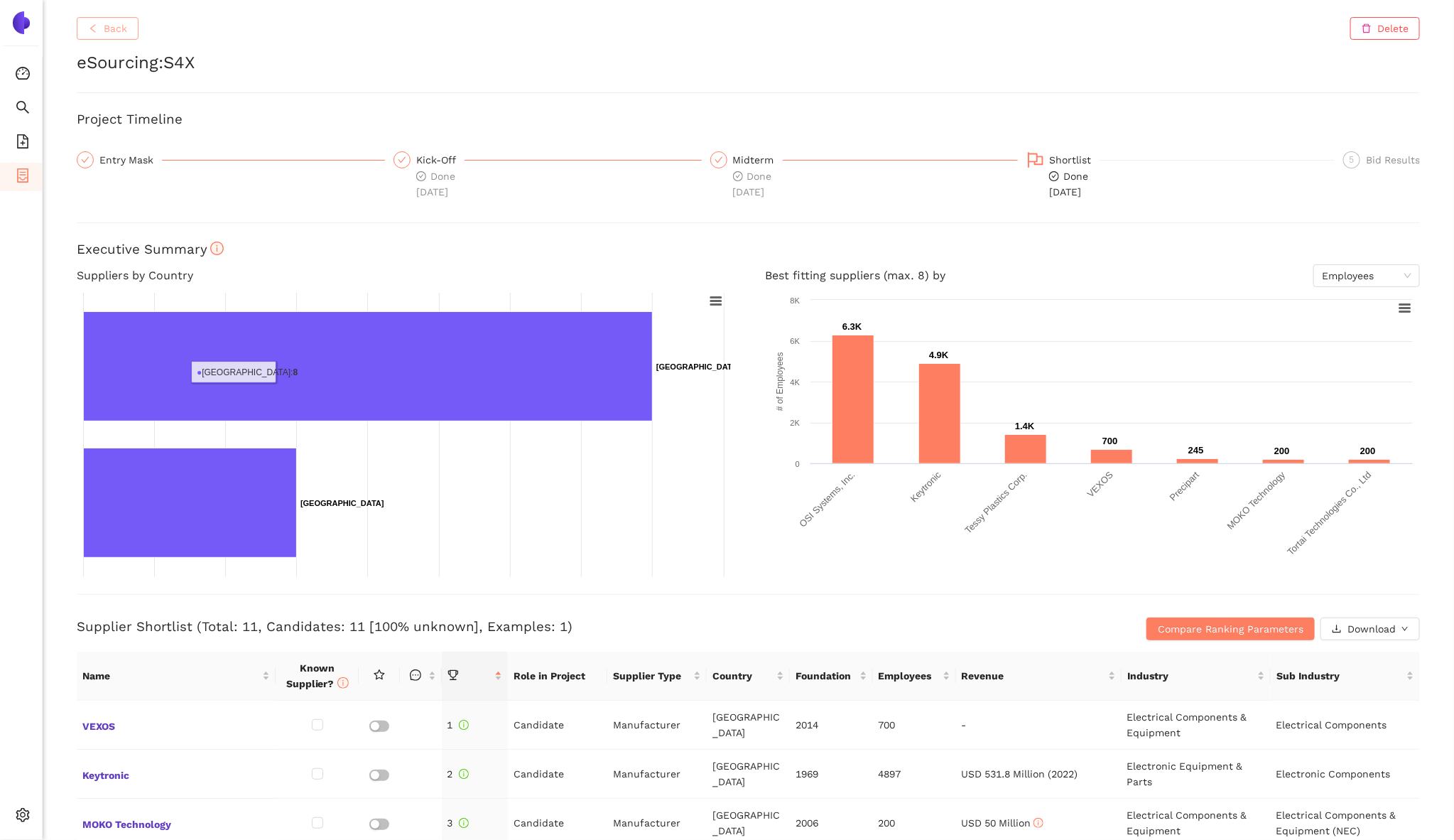
click at [109, 32] on span "Back" at bounding box center [115, 29] width 24 height 16
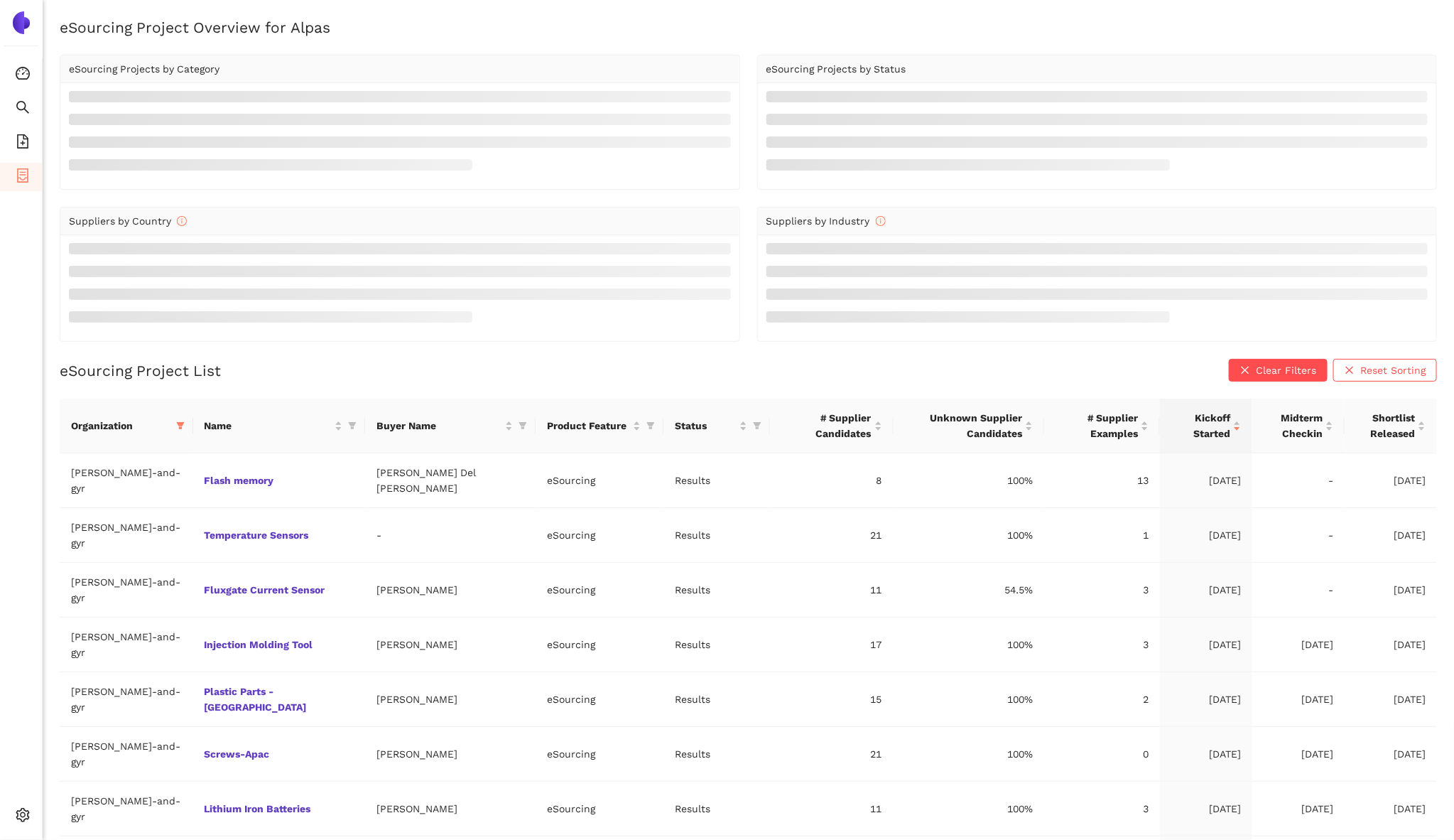
scroll to position [21, 0]
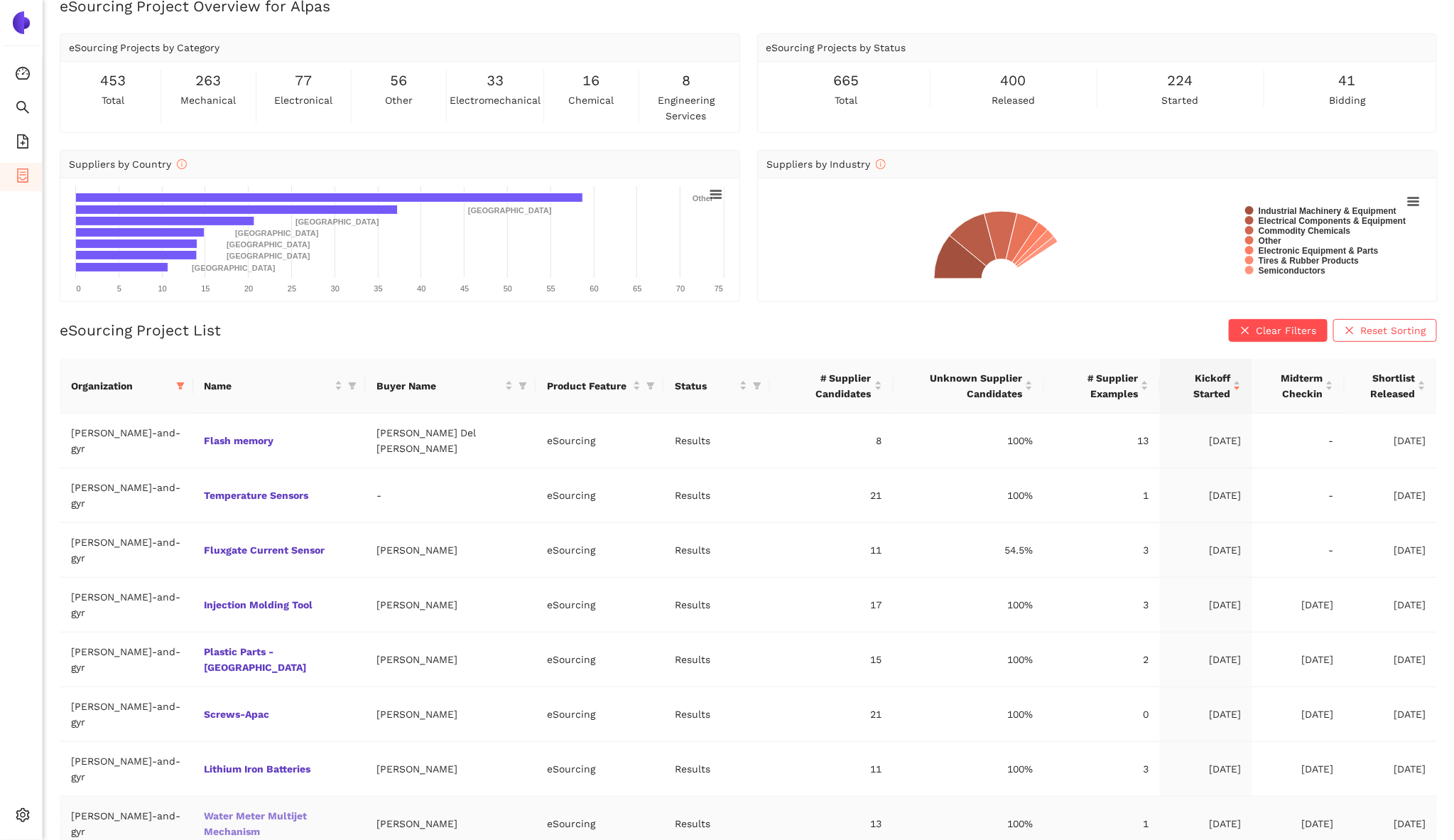
click at [0, 0] on link "Water Meter Multijet Mechanism" at bounding box center [0, 0] width 0 height 0
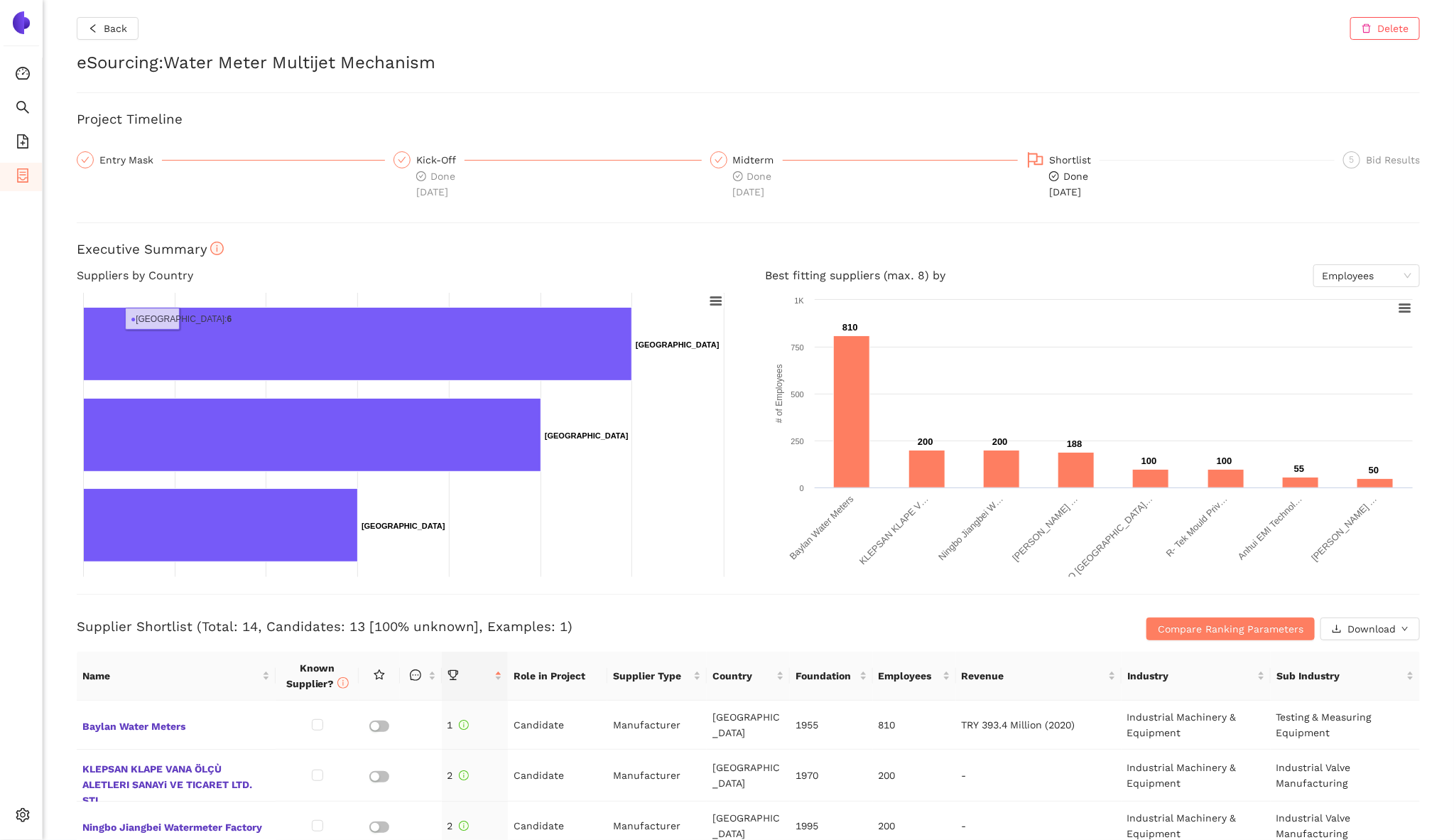
click at [96, 13] on div "Back Delete eSourcing : Water Meter Multijet Mechanism Project Timeline Entry M…" at bounding box center [748, 420] width 1411 height 840
click at [102, 25] on button "Back" at bounding box center [107, 29] width 62 height 23
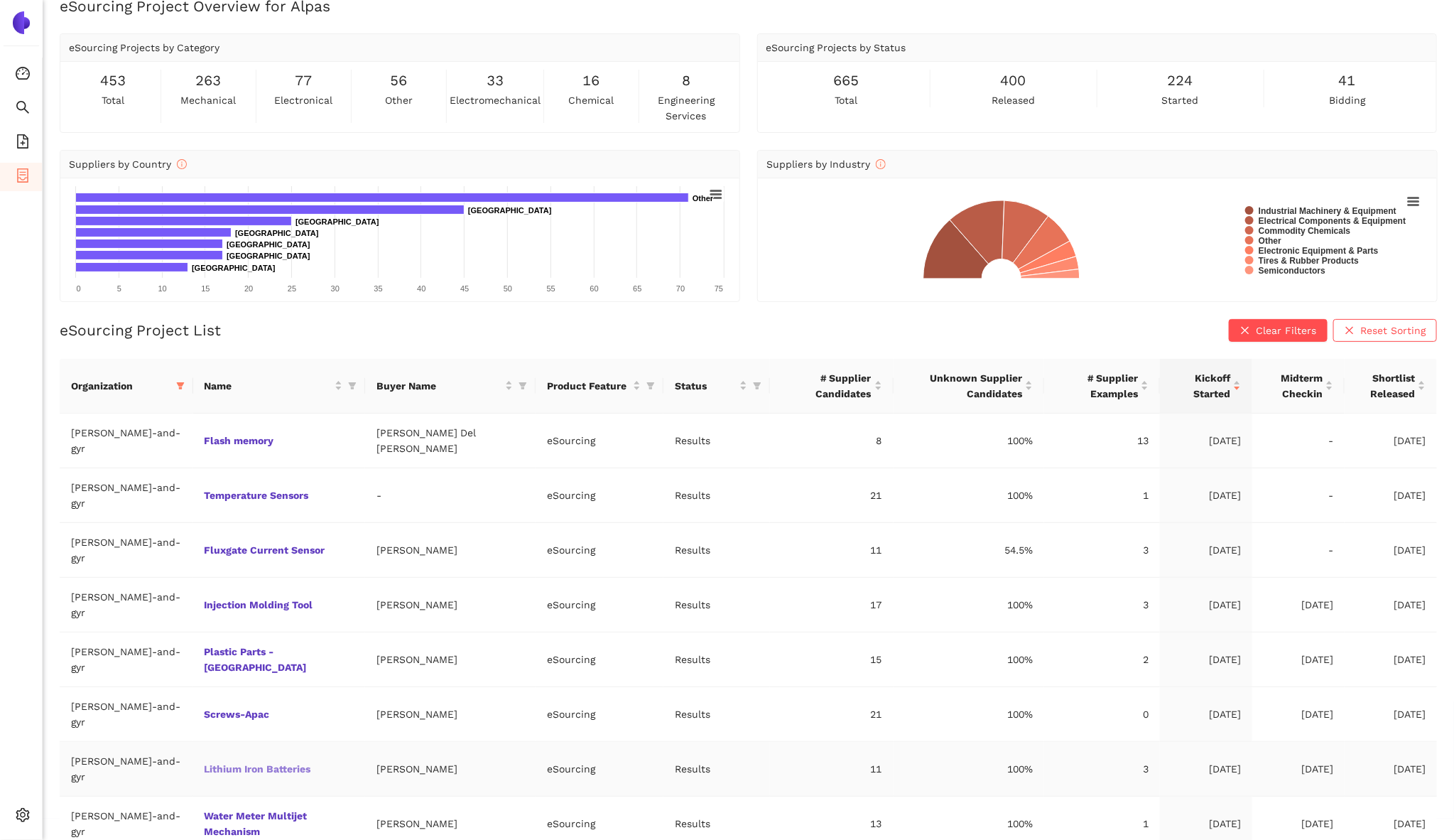
click at [0, 0] on link "Lithium Iron Batteries" at bounding box center [0, 0] width 0 height 0
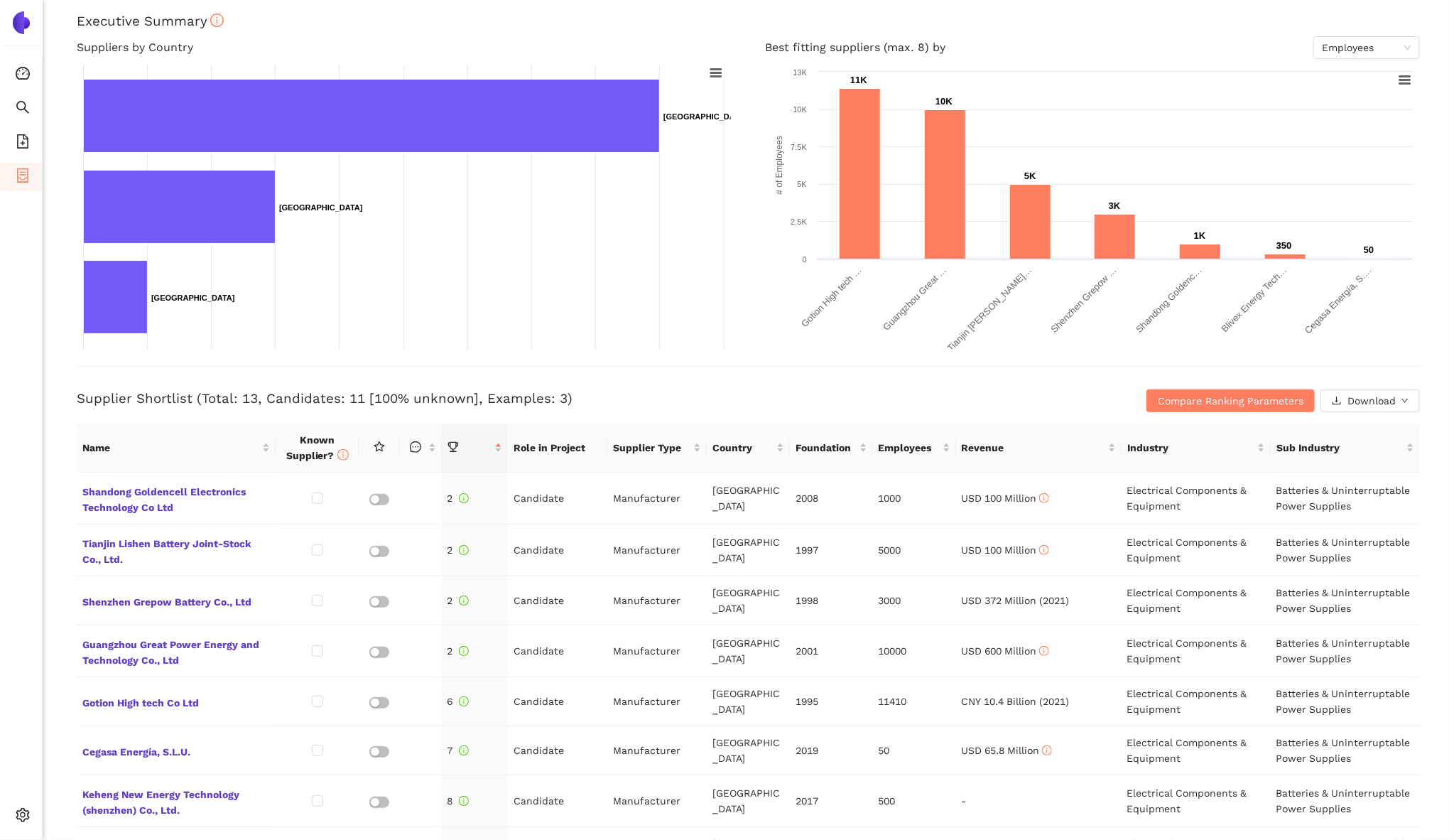
scroll to position [229, 0]
